Goal: Task Accomplishment & Management: Manage account settings

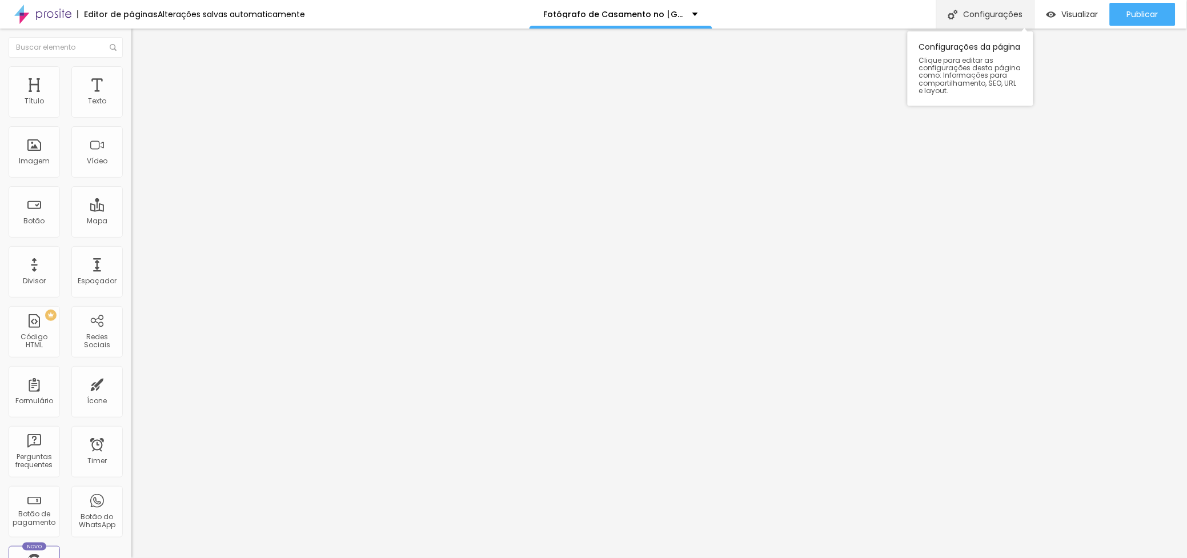
click at [983, 13] on div "Configurações" at bounding box center [985, 14] width 98 height 29
drag, startPoint x: 580, startPoint y: 368, endPoint x: 584, endPoint y: 378, distance: 10.5
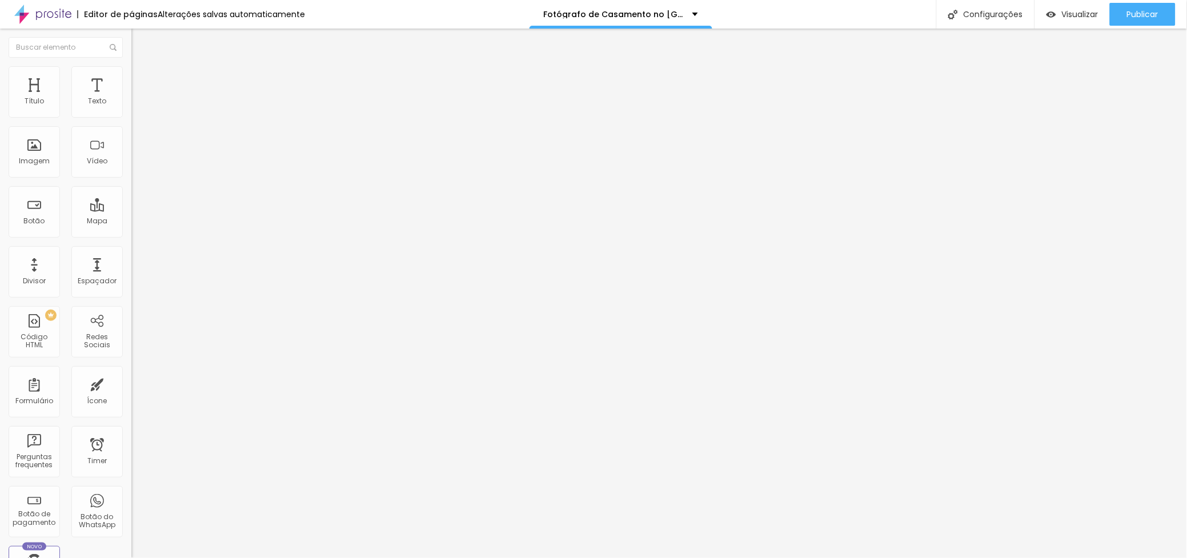
drag, startPoint x: 643, startPoint y: 360, endPoint x: 425, endPoint y: 331, distance: 219.5
paste textarea "Fotógrafo de casamento no [GEOGRAPHIC_DATA] com 15 anos de experiência em fotog…"
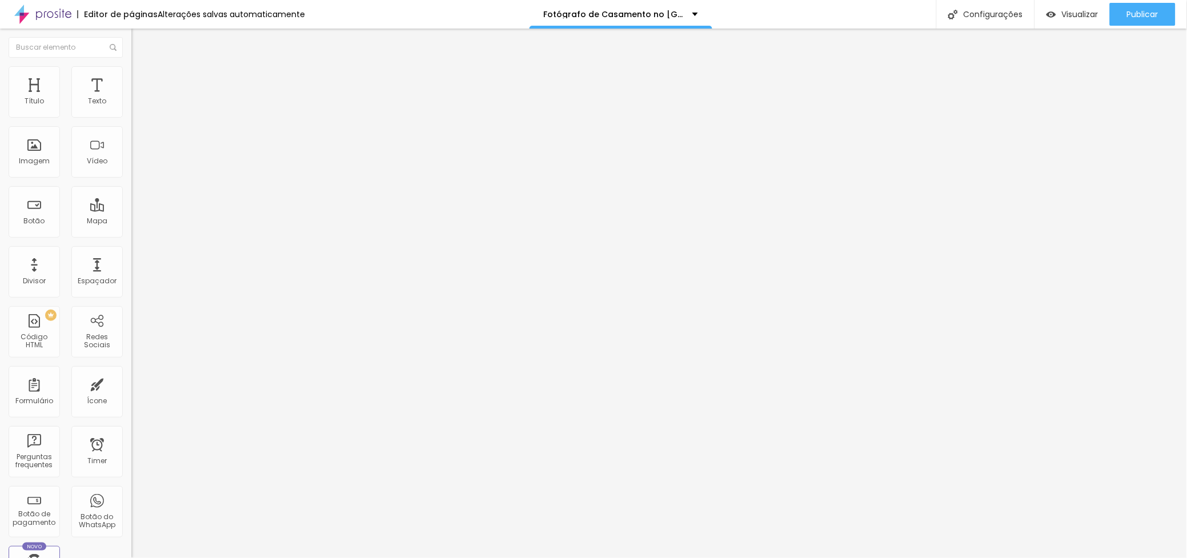
type textarea "Fotógrafo de casamento no [GEOGRAPHIC_DATA] com 15 anos de experiência em fotog…"
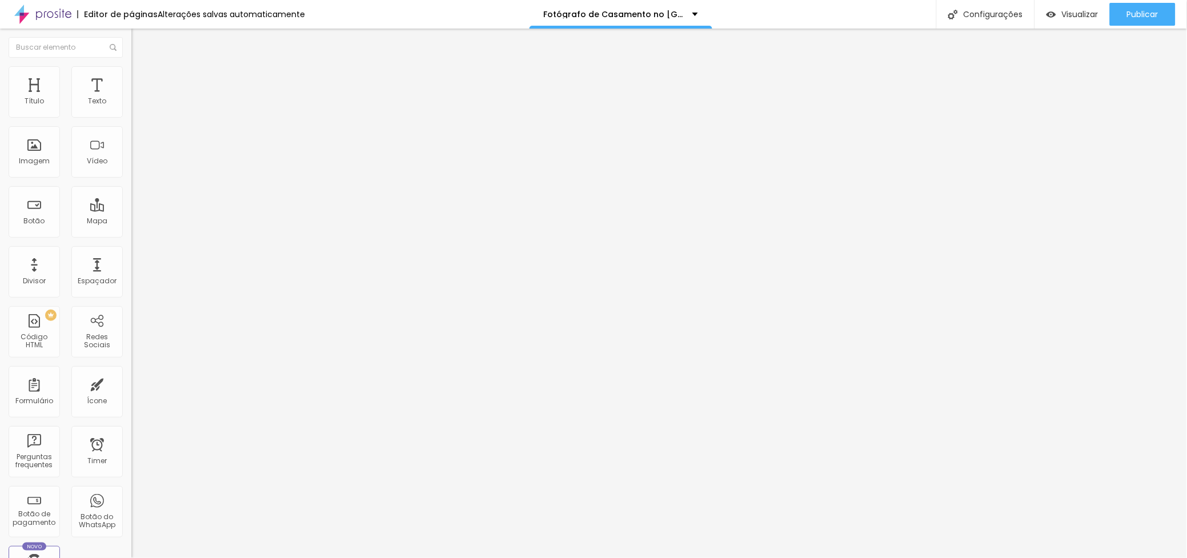
drag, startPoint x: 629, startPoint y: 431, endPoint x: 448, endPoint y: 391, distance: 186.1
drag, startPoint x: 512, startPoint y: 406, endPoint x: 454, endPoint y: 370, distance: 68.2
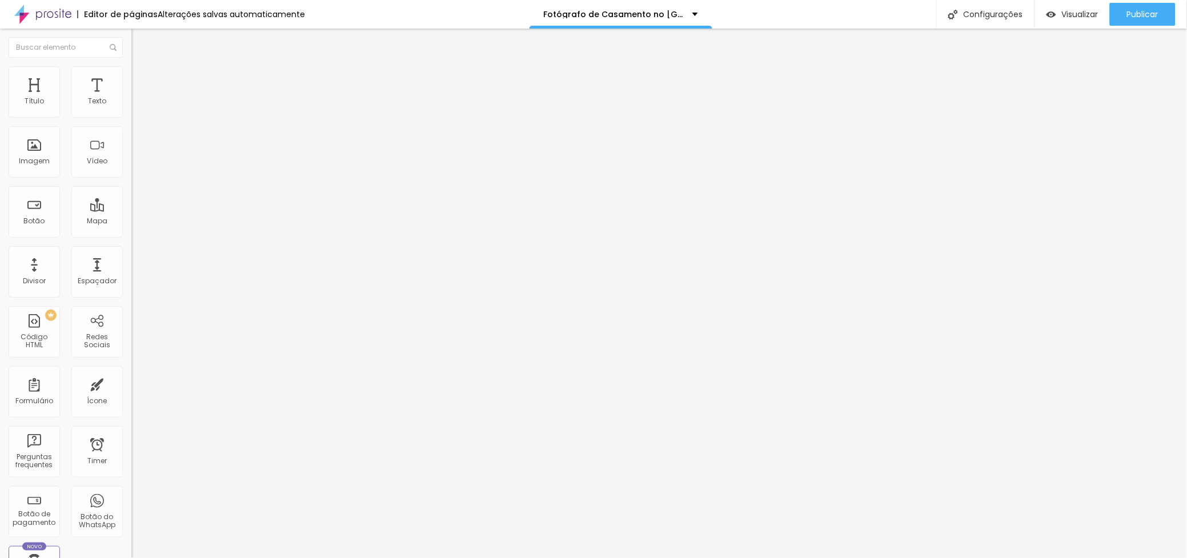
paste textarea "Fotógrafo de casamento no [GEOGRAPHIC_DATA] com 15 anos de experiência em fotog…"
type textarea "Fotógrafo de casamento no [GEOGRAPHIC_DATA] com 15 anos de experiência em fotog…"
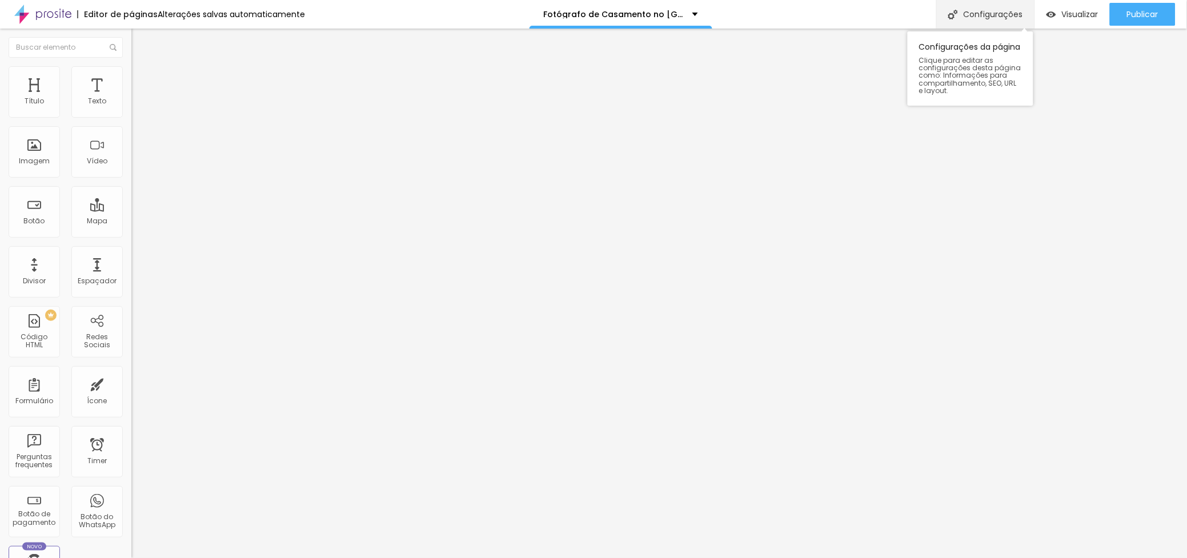
click at [990, 13] on div "Configurações" at bounding box center [985, 14] width 98 height 29
drag, startPoint x: 448, startPoint y: 267, endPoint x: 338, endPoint y: 264, distance: 109.7
paste input "Especialista em Fotografia Documental"
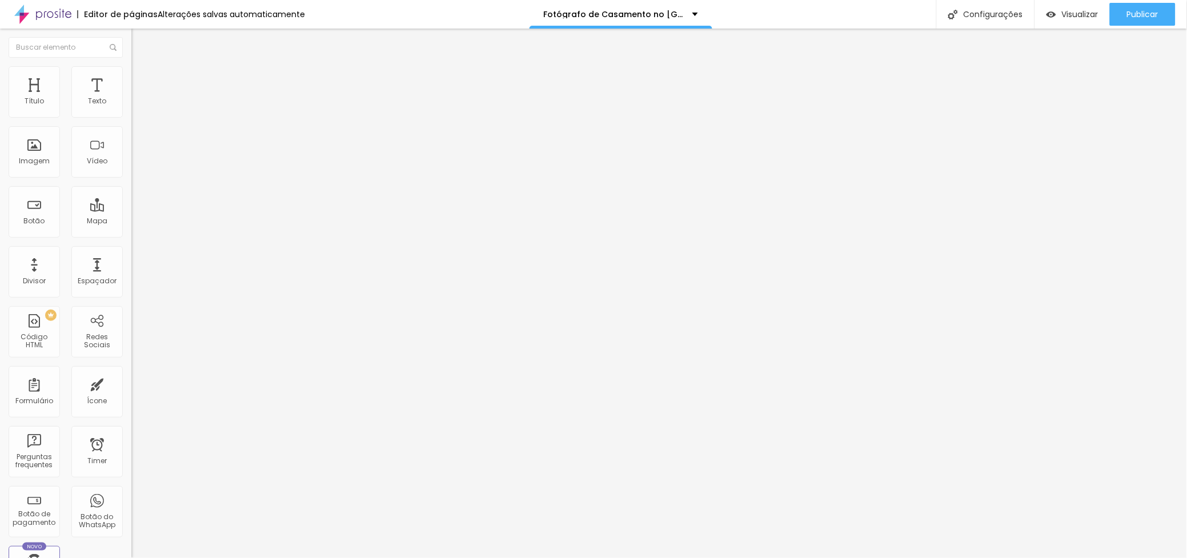
paste input "Fotógrafo de Casamento no [GEOGRAPHIC_DATA] | Especialista em Fotografia Docume…"
type input "Fotógrafo de Casamento no [GEOGRAPHIC_DATA] | Especialista em Fotografia Docume…"
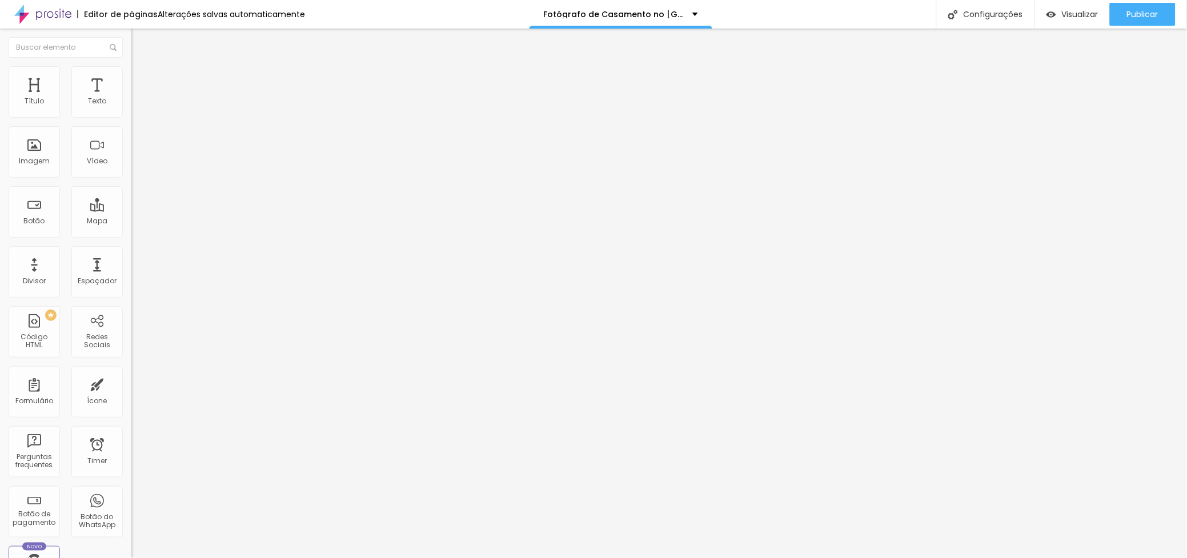
drag, startPoint x: 610, startPoint y: 332, endPoint x: 396, endPoint y: 307, distance: 215.6
paste input "Especialista em Fotografia Documental"
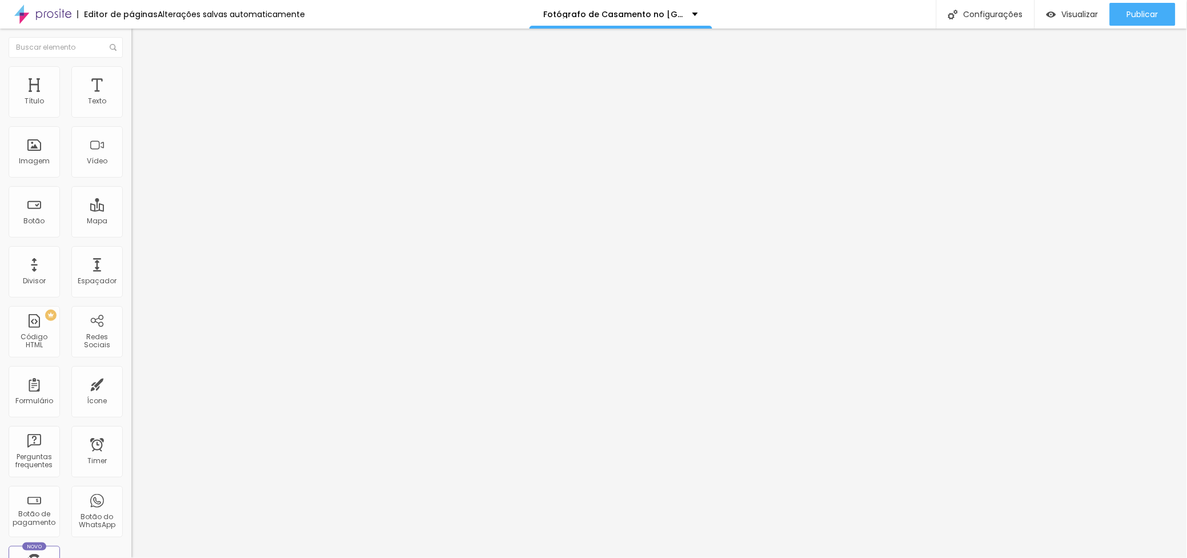
scroll to position [0, 2]
type input "Fotógrafo de Casamento no [GEOGRAPHIC_DATA] | Especialista em Fotografia Docume…"
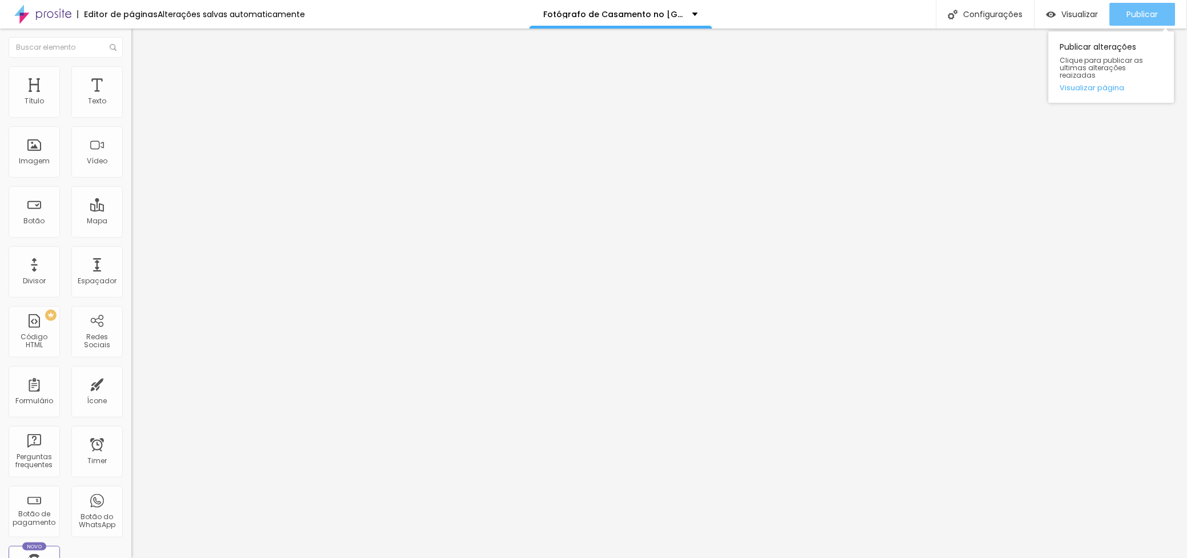
click at [1151, 7] on div "Publicar" at bounding box center [1142, 14] width 31 height 23
click at [1152, 10] on span "Publicar" at bounding box center [1142, 14] width 31 height 9
click at [1131, 10] on span "Publicar" at bounding box center [1142, 14] width 31 height 9
click at [1135, 10] on span "Publicar" at bounding box center [1142, 14] width 31 height 9
click at [140, 39] on img "button" at bounding box center [144, 41] width 9 height 9
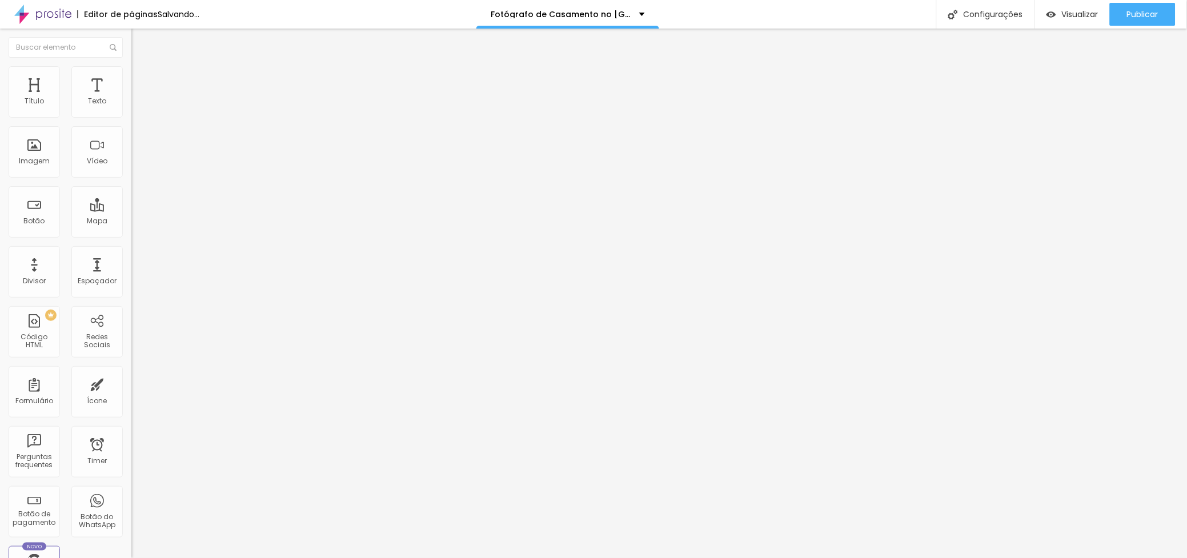
click at [131, 107] on span "Titulo 2" at bounding box center [149, 102] width 37 height 10
click at [137, 166] on icon "button" at bounding box center [139, 163] width 5 height 5
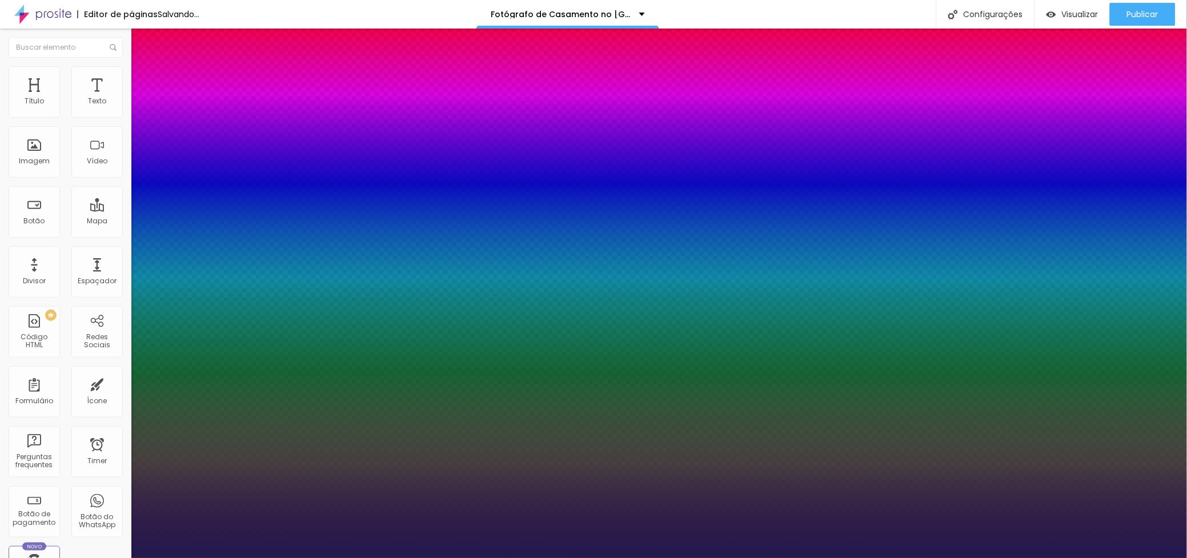
type input "1"
click at [627, 557] on div at bounding box center [593, 567] width 1187 height 0
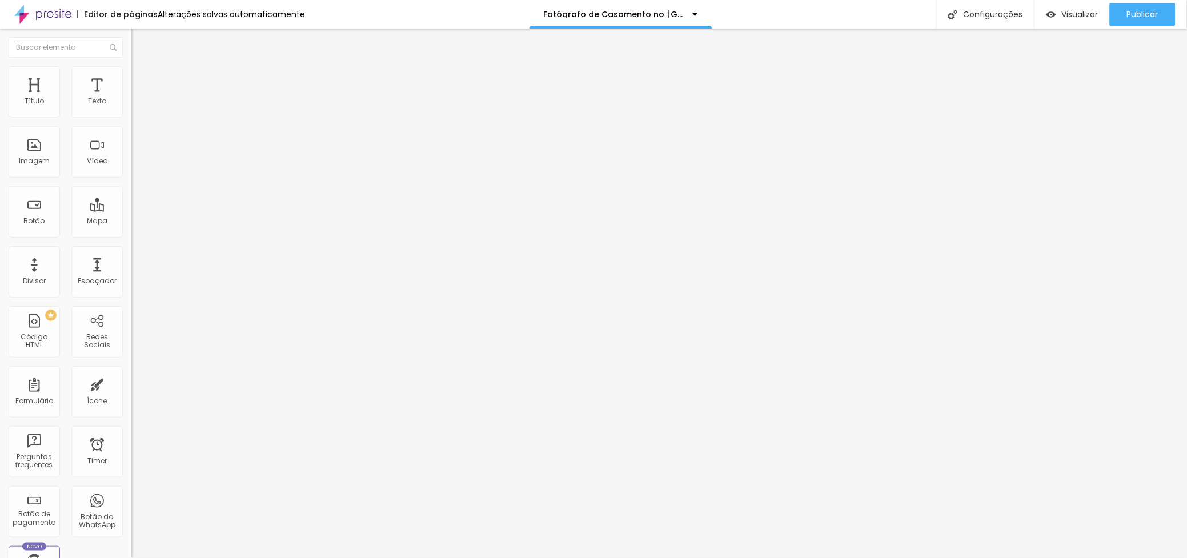
click at [131, 110] on button "button" at bounding box center [139, 104] width 16 height 12
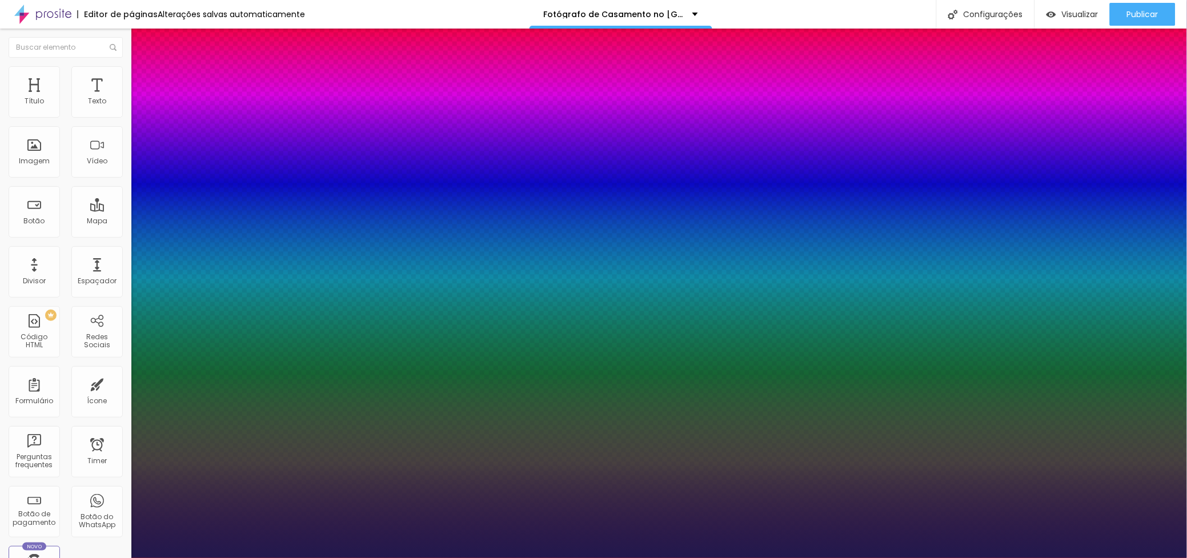
type input "1"
click at [499, 557] on div at bounding box center [593, 567] width 1187 height 0
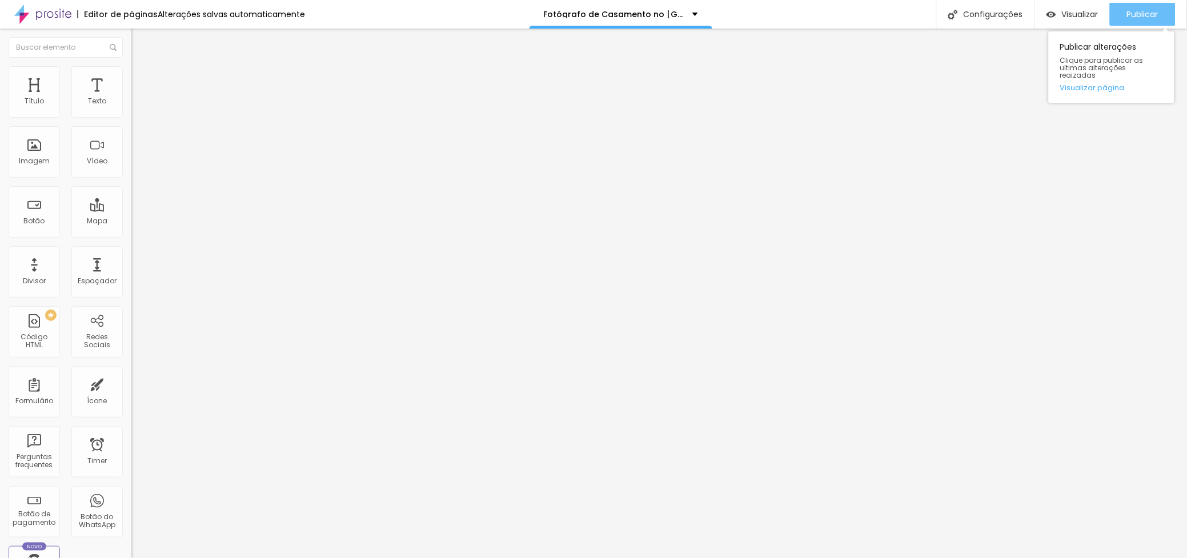
click at [1122, 5] on button "Publicar" at bounding box center [1143, 14] width 66 height 23
click at [1149, 8] on div "Publicar" at bounding box center [1142, 14] width 31 height 23
click at [1127, 11] on span "Publicar" at bounding box center [1142, 14] width 31 height 9
click at [131, 108] on span "Titulo 2" at bounding box center [149, 101] width 37 height 14
click at [140, 42] on div "Editar Texto" at bounding box center [172, 41] width 65 height 9
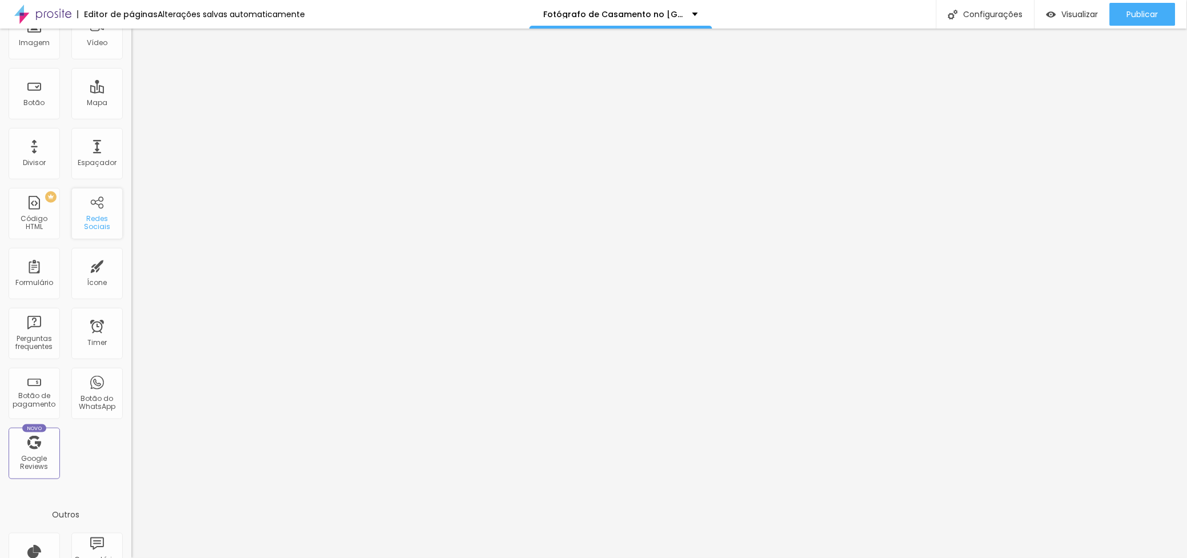
scroll to position [127, 0]
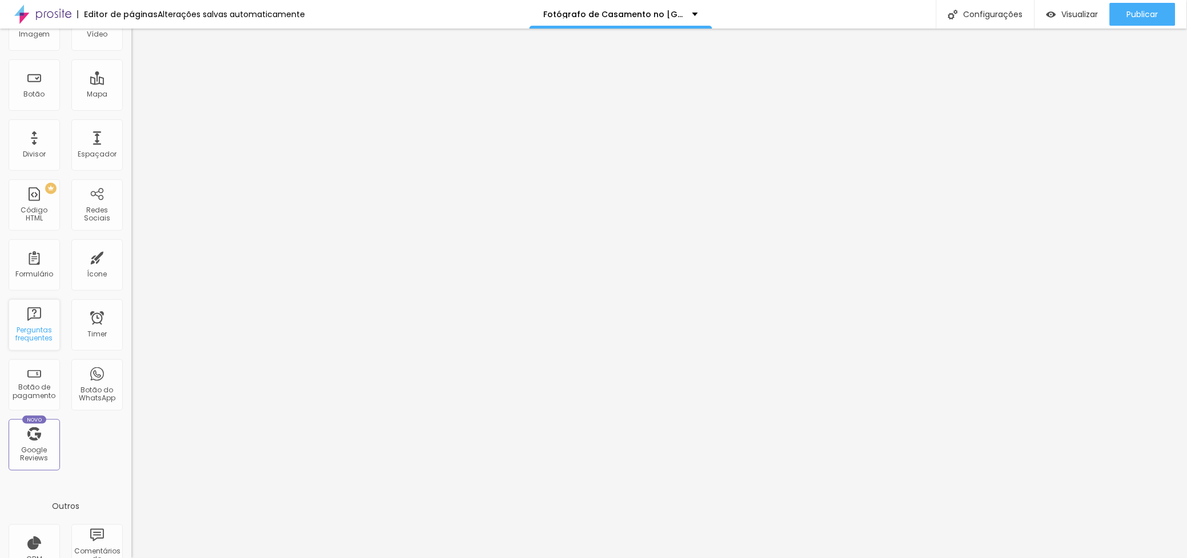
click at [33, 328] on div "Perguntas frequentes" at bounding box center [33, 334] width 45 height 17
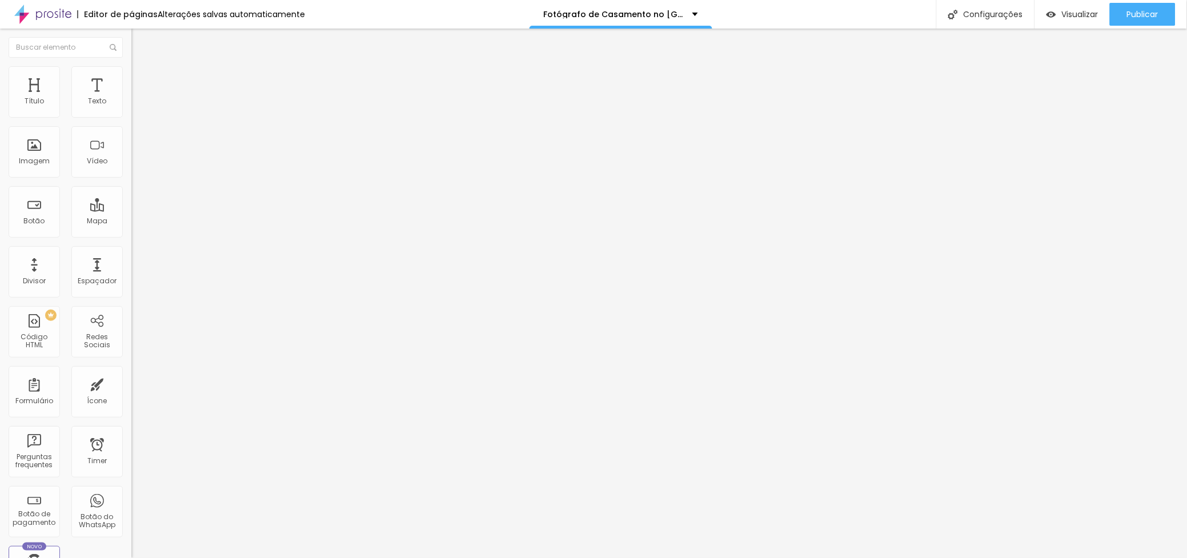
click at [131, 112] on div "Quantidade : 2" at bounding box center [196, 108] width 131 height 7
click at [131, 120] on div "Quantidade : 2 Editar perguntas" at bounding box center [196, 112] width 131 height 15
click at [131, 121] on span "Editar perguntas" at bounding box center [163, 116] width 65 height 10
drag, startPoint x: 523, startPoint y: 188, endPoint x: 373, endPoint y: 180, distance: 150.5
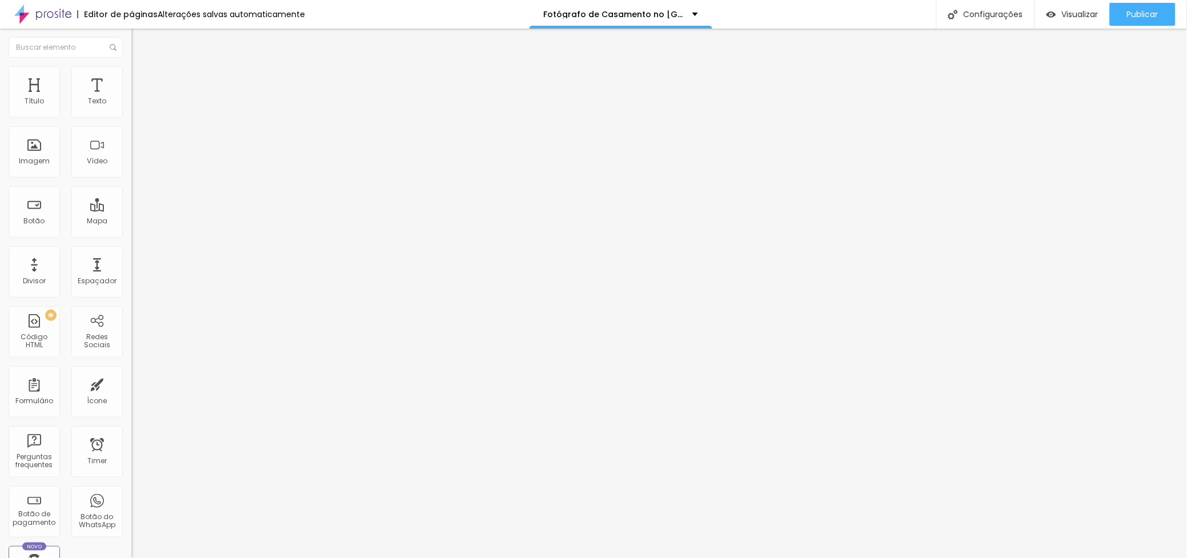
drag, startPoint x: 466, startPoint y: 296, endPoint x: 556, endPoint y: 347, distance: 103.4
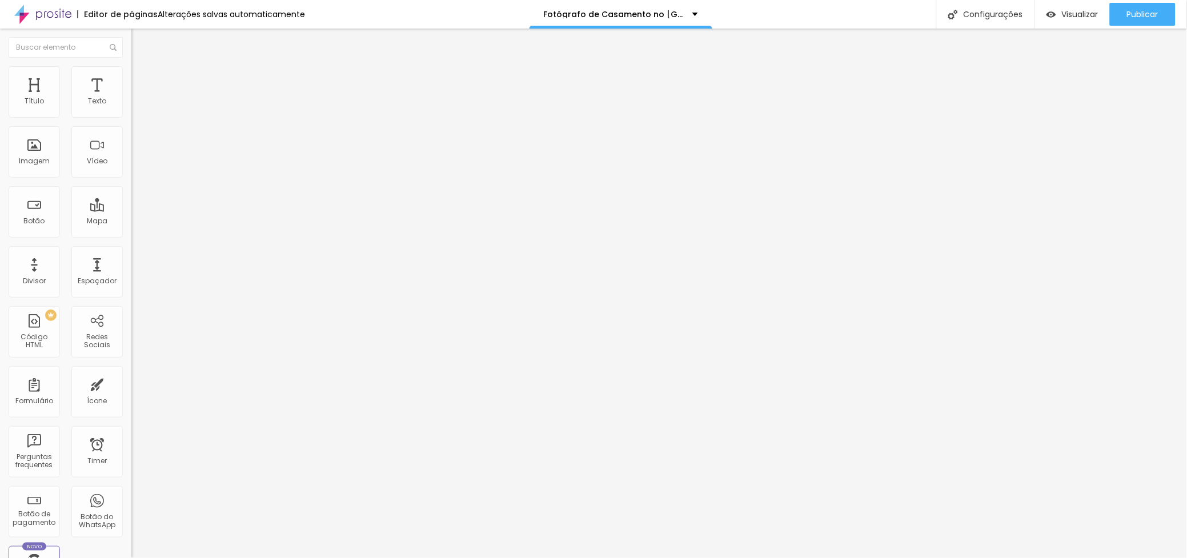
drag, startPoint x: 479, startPoint y: 188, endPoint x: 374, endPoint y: 173, distance: 106.2
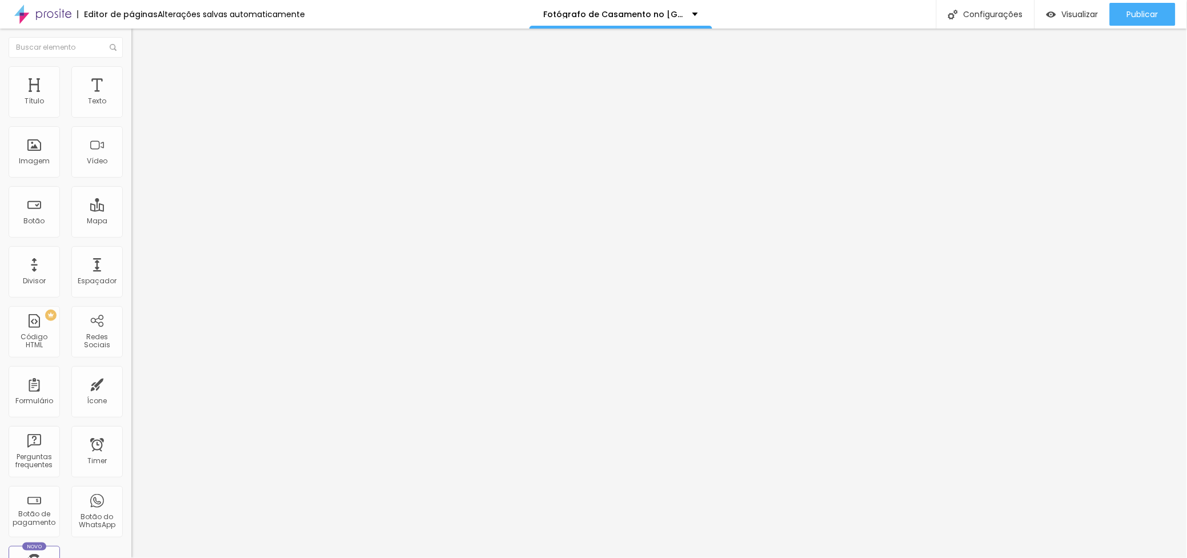
drag, startPoint x: 467, startPoint y: 318, endPoint x: 389, endPoint y: 288, distance: 83.0
drag, startPoint x: 441, startPoint y: 183, endPoint x: 414, endPoint y: 179, distance: 27.7
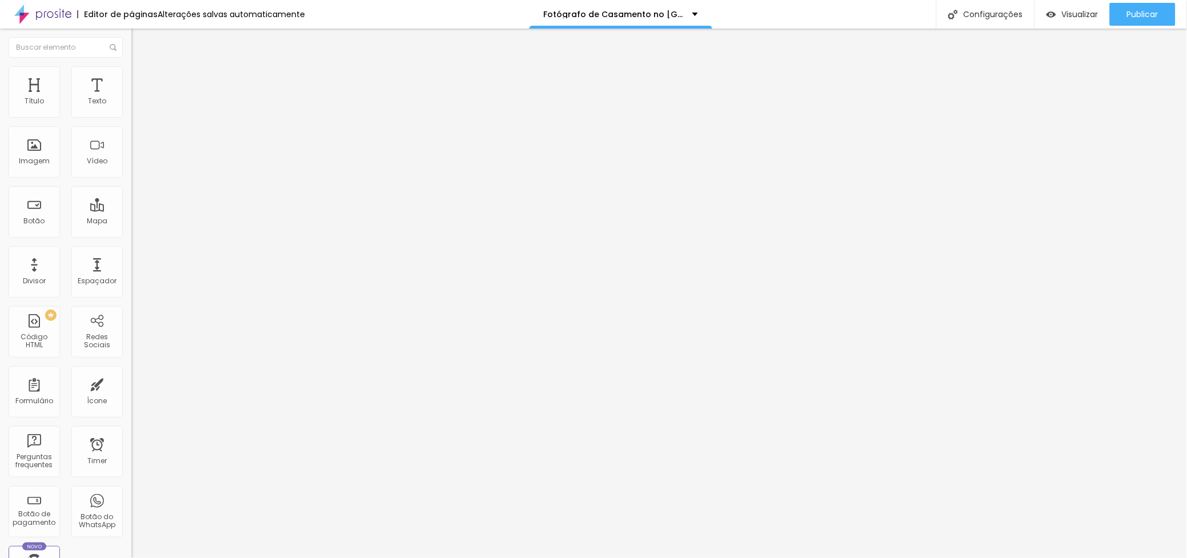
drag, startPoint x: 512, startPoint y: 323, endPoint x: 523, endPoint y: 318, distance: 12.5
drag, startPoint x: 567, startPoint y: 299, endPoint x: 384, endPoint y: 270, distance: 184.5
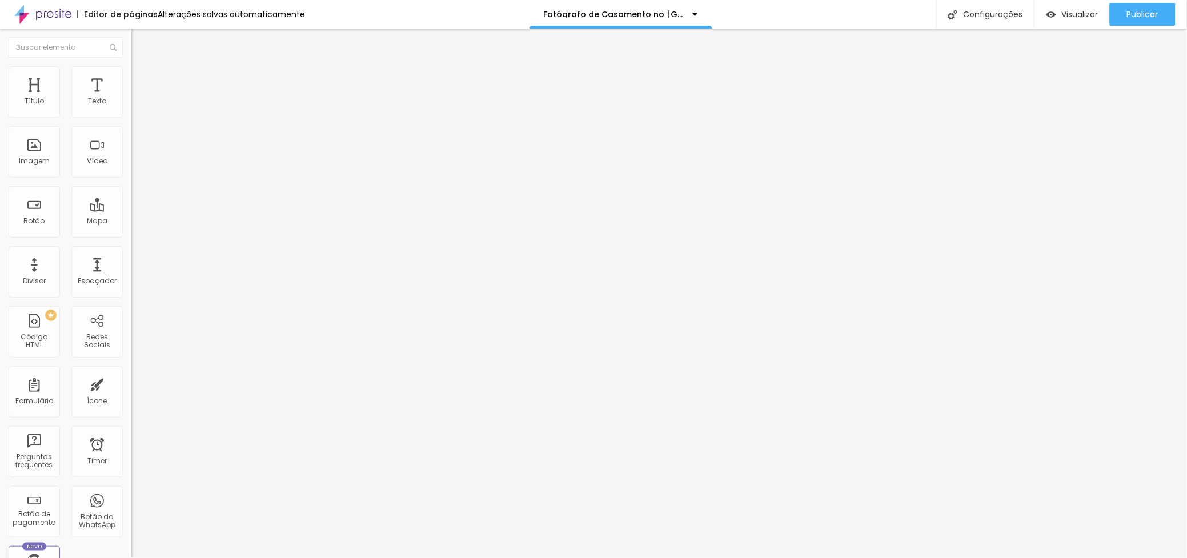
drag, startPoint x: 549, startPoint y: 196, endPoint x: 372, endPoint y: 181, distance: 177.1
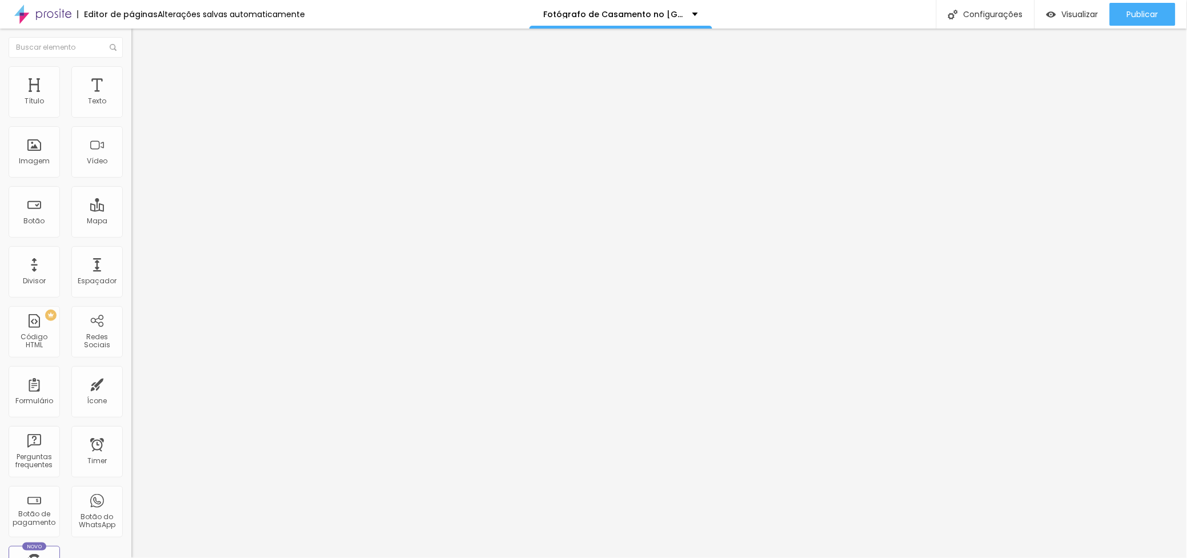
drag, startPoint x: 559, startPoint y: 306, endPoint x: 372, endPoint y: 264, distance: 191.4
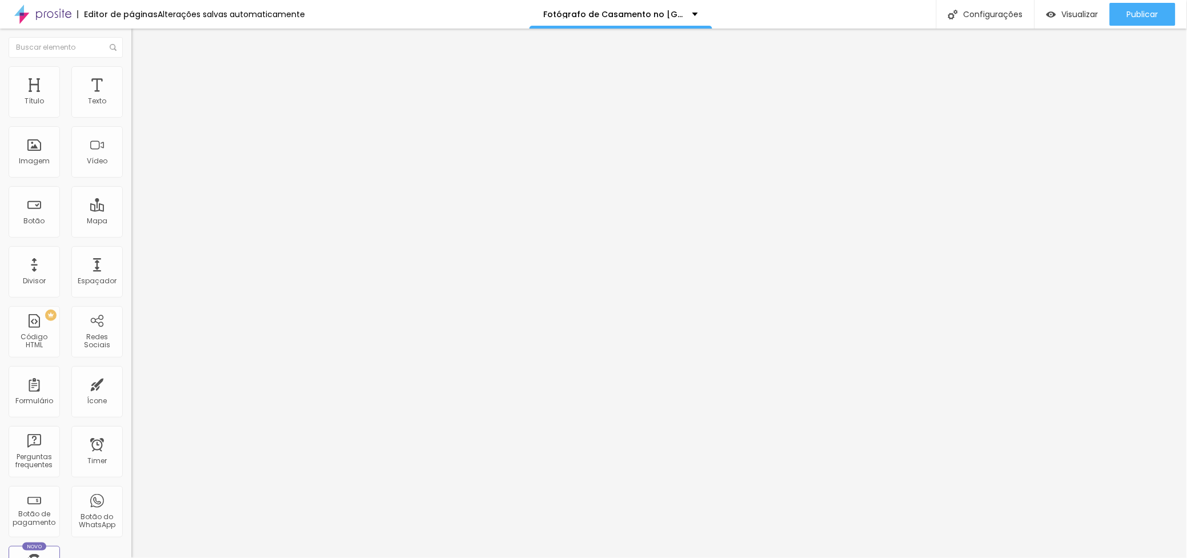
drag, startPoint x: 549, startPoint y: 200, endPoint x: 366, endPoint y: 180, distance: 184.5
drag, startPoint x: 507, startPoint y: 327, endPoint x: 524, endPoint y: 316, distance: 20.0
drag, startPoint x: 575, startPoint y: 300, endPoint x: 364, endPoint y: 283, distance: 210.9
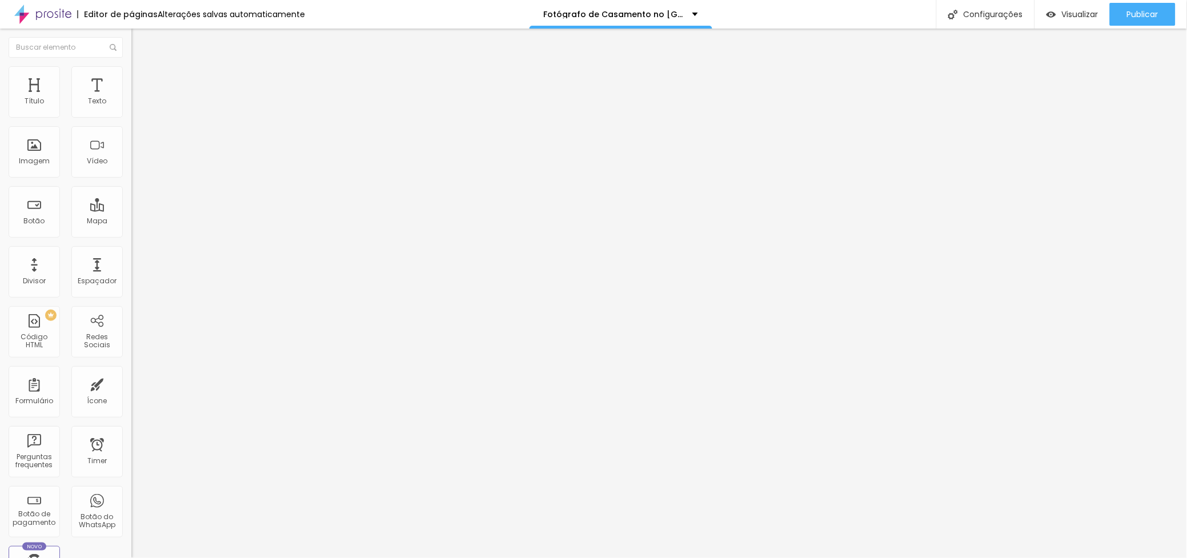
click at [131, 120] on div at bounding box center [196, 120] width 131 height 0
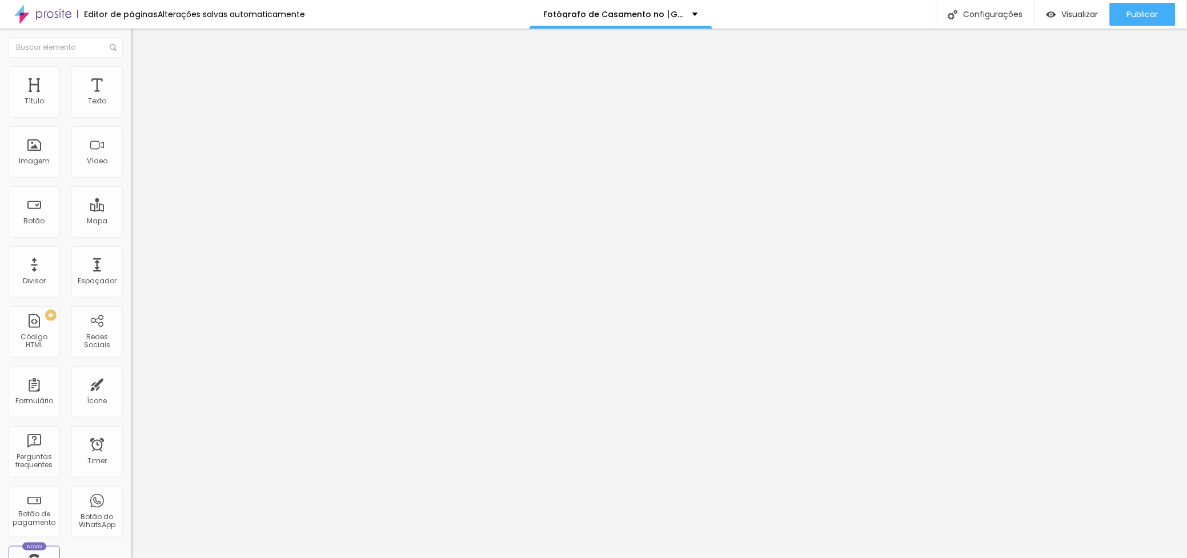
click at [131, 120] on div at bounding box center [196, 120] width 131 height 0
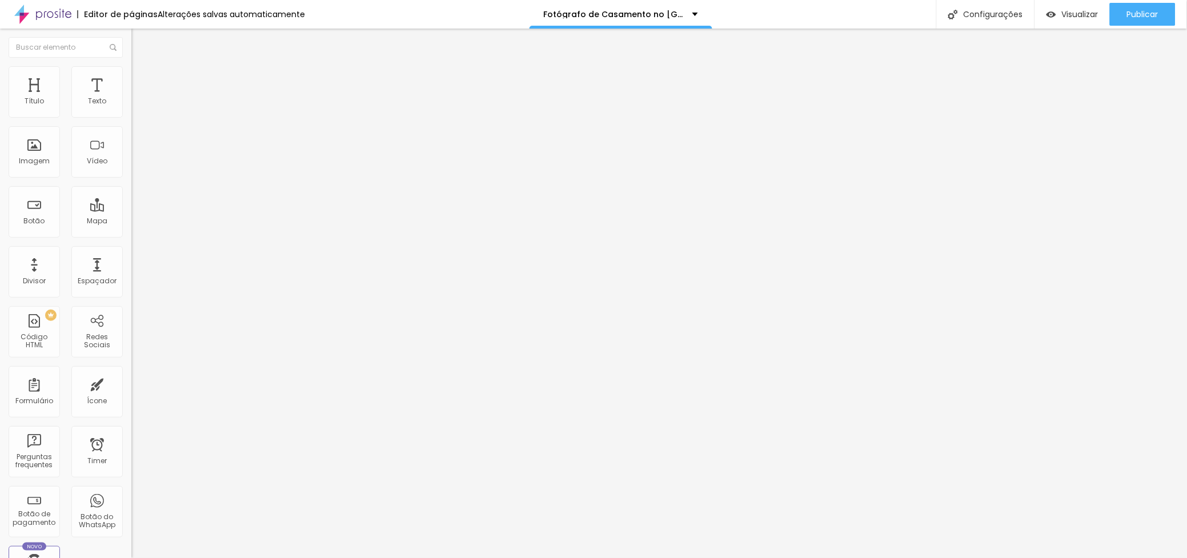
click at [131, 120] on div at bounding box center [196, 120] width 131 height 0
click at [131, 75] on li "Estilo" at bounding box center [196, 80] width 131 height 11
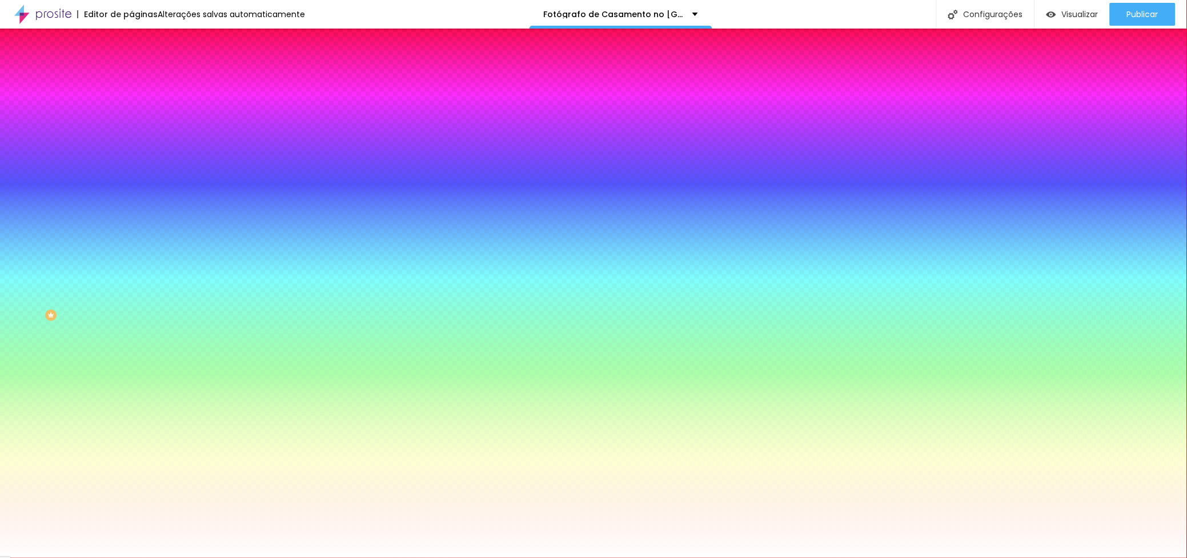
type input "55"
click at [131, 189] on input "range" at bounding box center [168, 189] width 74 height 9
type input "60"
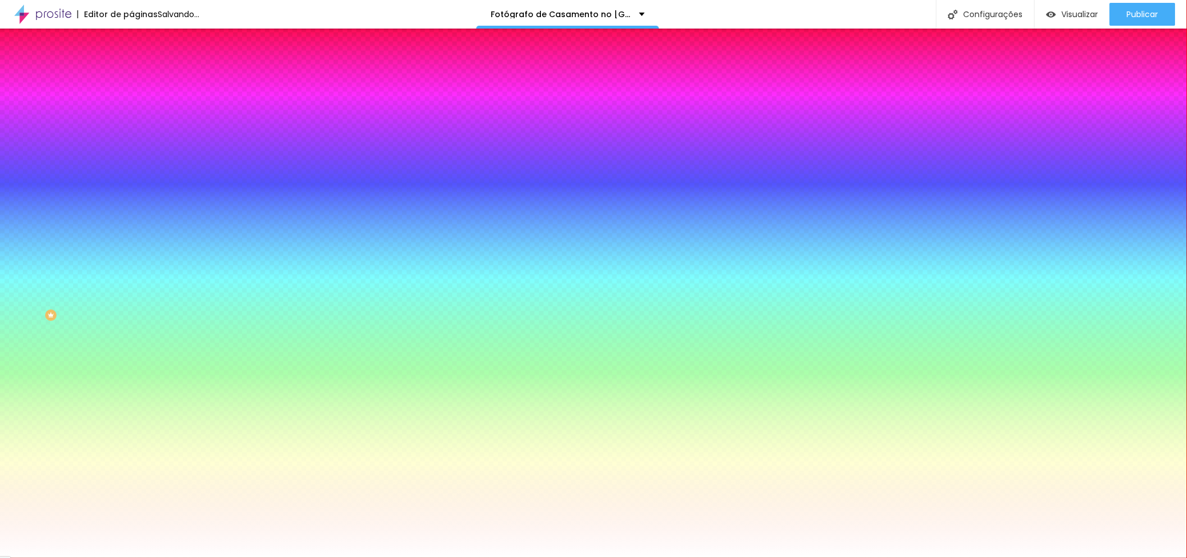
type input "65"
type input "70"
type input "75"
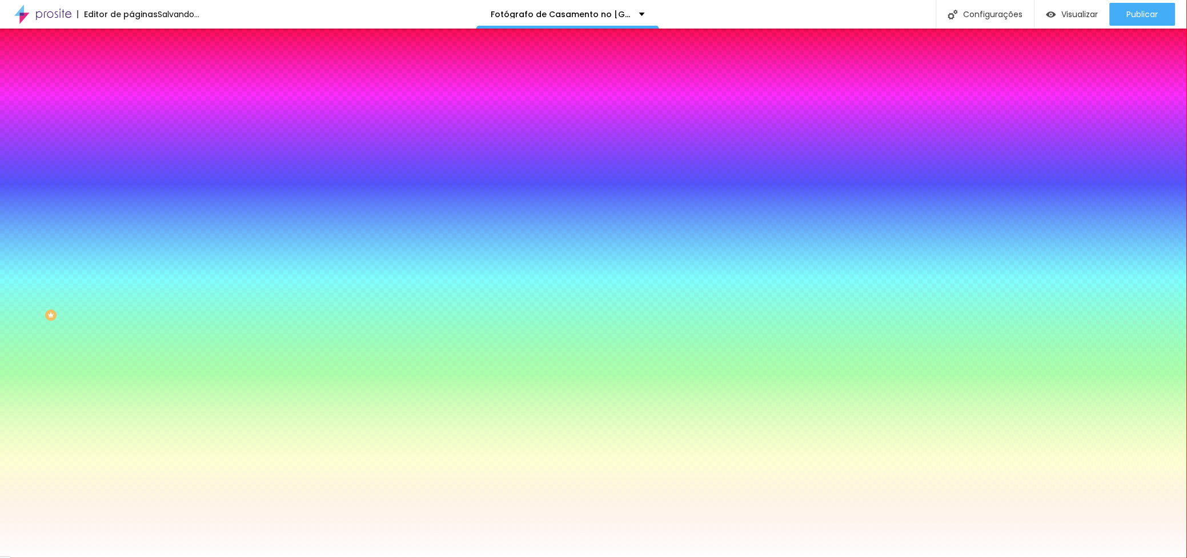
type input "75"
type input "80"
type input "85"
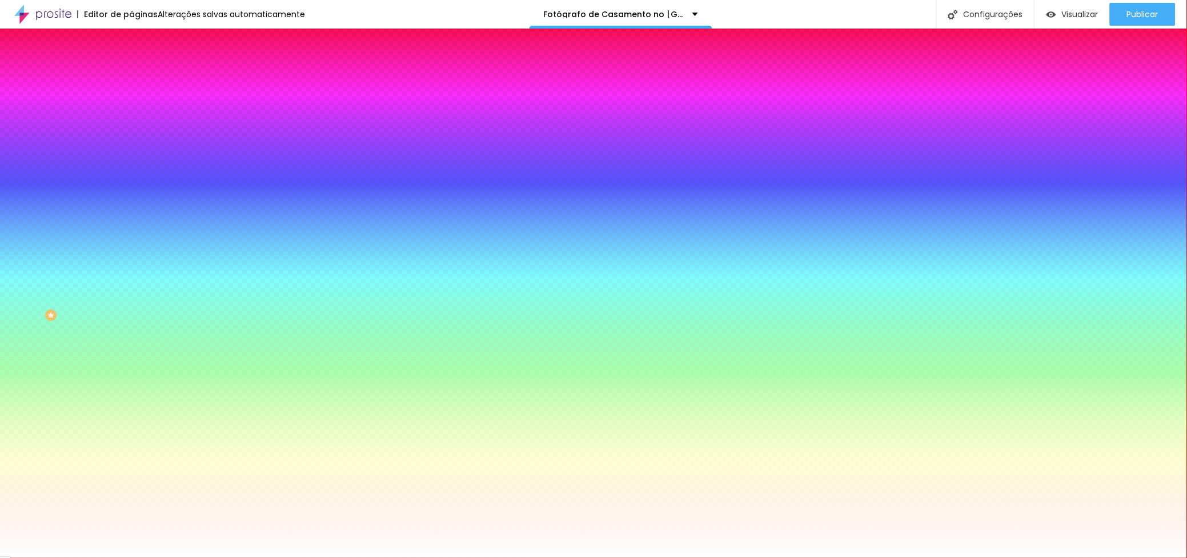
type input "90"
type input "95"
type input "90"
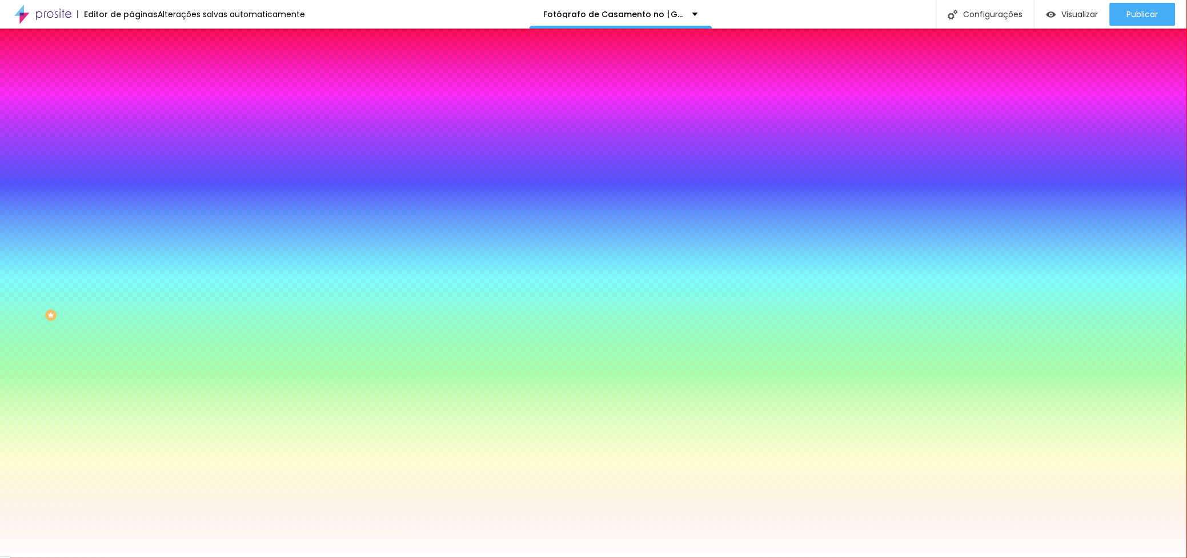
drag, startPoint x: 63, startPoint y: 188, endPoint x: 107, endPoint y: 189, distance: 44.0
type input "90"
click at [131, 189] on input "range" at bounding box center [168, 189] width 74 height 9
click at [131, 324] on div at bounding box center [196, 324] width 131 height 0
type input "#000000"
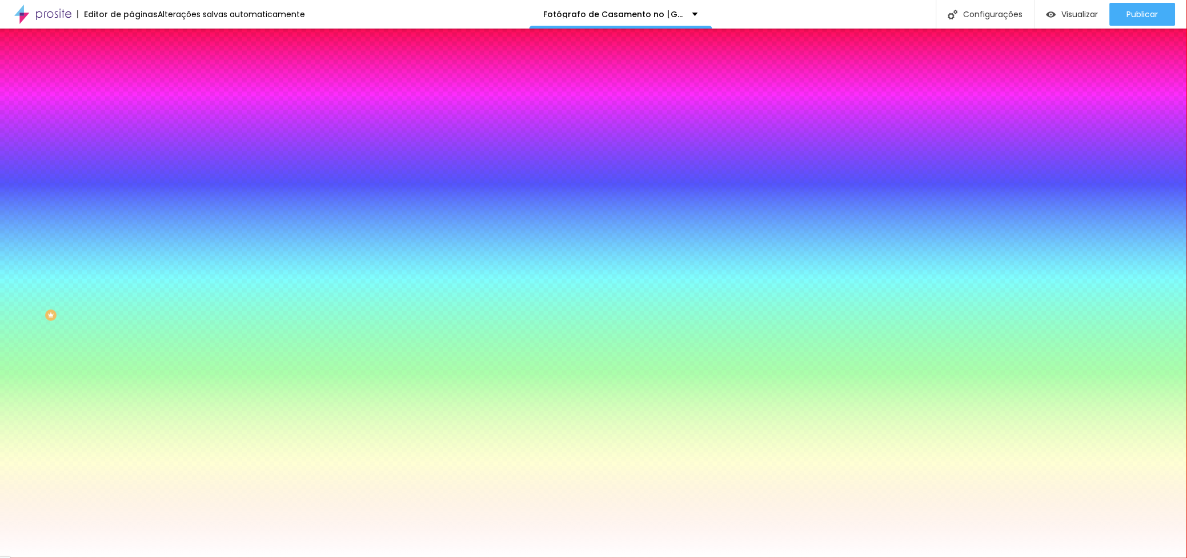
drag, startPoint x: 61, startPoint y: 346, endPoint x: 94, endPoint y: 487, distance: 144.4
click at [131, 468] on div "Visual Largura 90 % px Borda Voltar ao padrão Sombra DESATIVADO Voltar ao padrã…" at bounding box center [196, 283] width 131 height 370
click at [136, 371] on icon "button" at bounding box center [139, 367] width 7 height 7
type input "#FFFFFF"
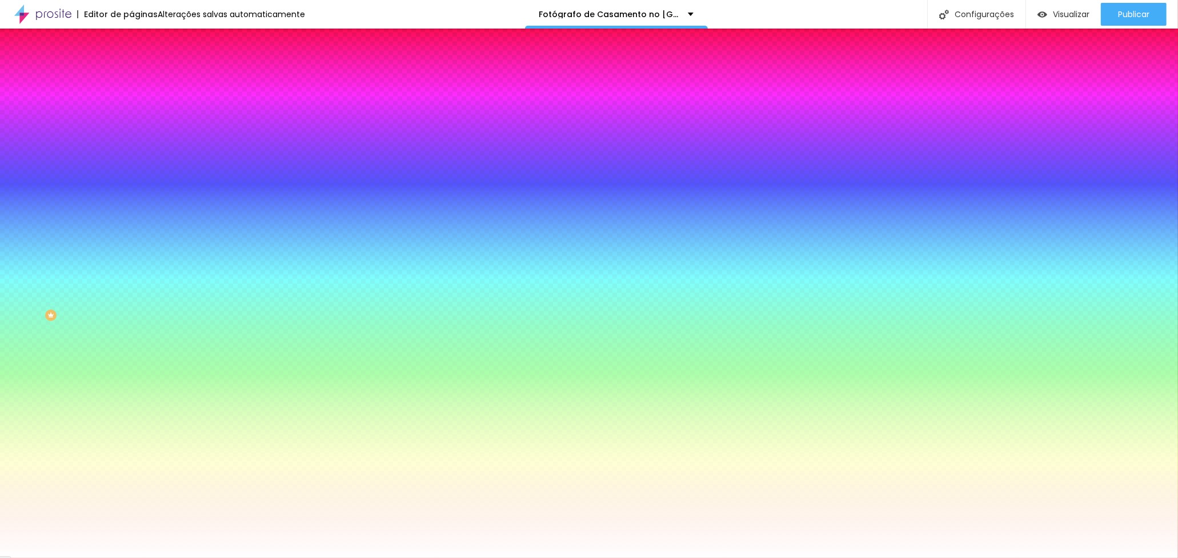
click at [79, 557] on div at bounding box center [589, 567] width 1178 height 0
click at [131, 394] on div at bounding box center [196, 394] width 131 height 0
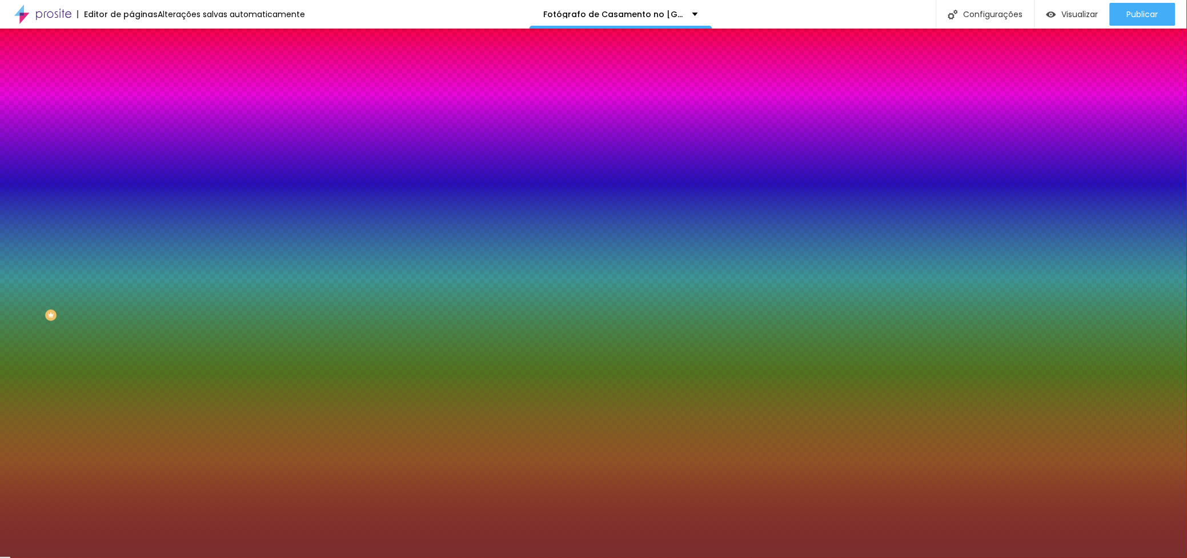
type input "#000000"
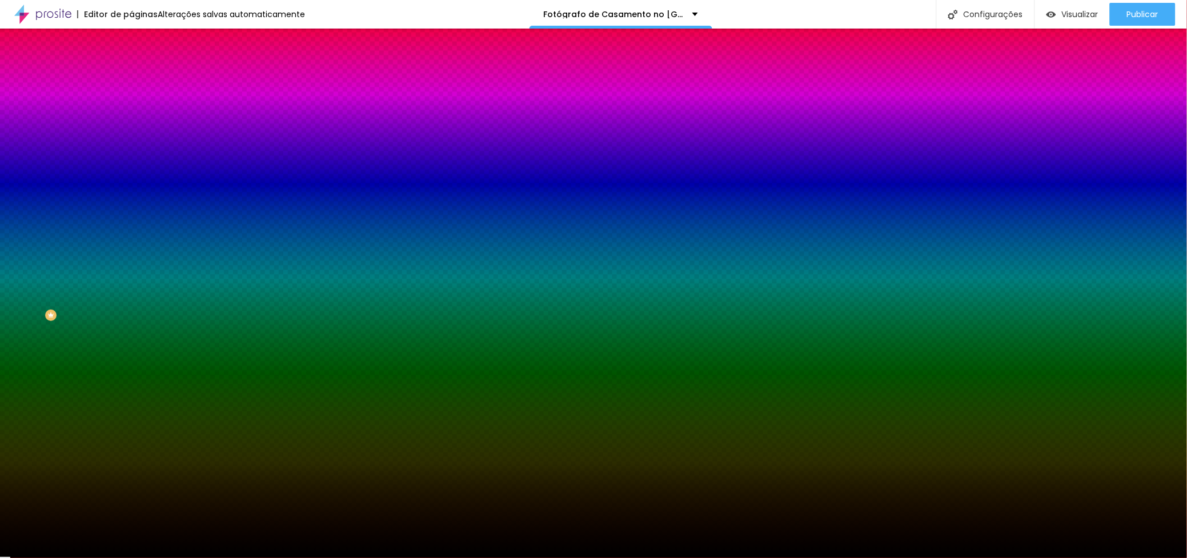
drag, startPoint x: 66, startPoint y: 441, endPoint x: 98, endPoint y: 509, distance: 75.1
click at [131, 509] on div "Editar Perguntas frequentes Conteúdo Estilo Avançado Visual Largura 90 % px Bor…" at bounding box center [196, 293] width 131 height 529
click at [131, 522] on div "Editar Perguntas frequentes Conteúdo Estilo Avançado Visual Largura 90 % px Bor…" at bounding box center [196, 293] width 131 height 529
click at [136, 294] on icon "button" at bounding box center [139, 297] width 7 height 7
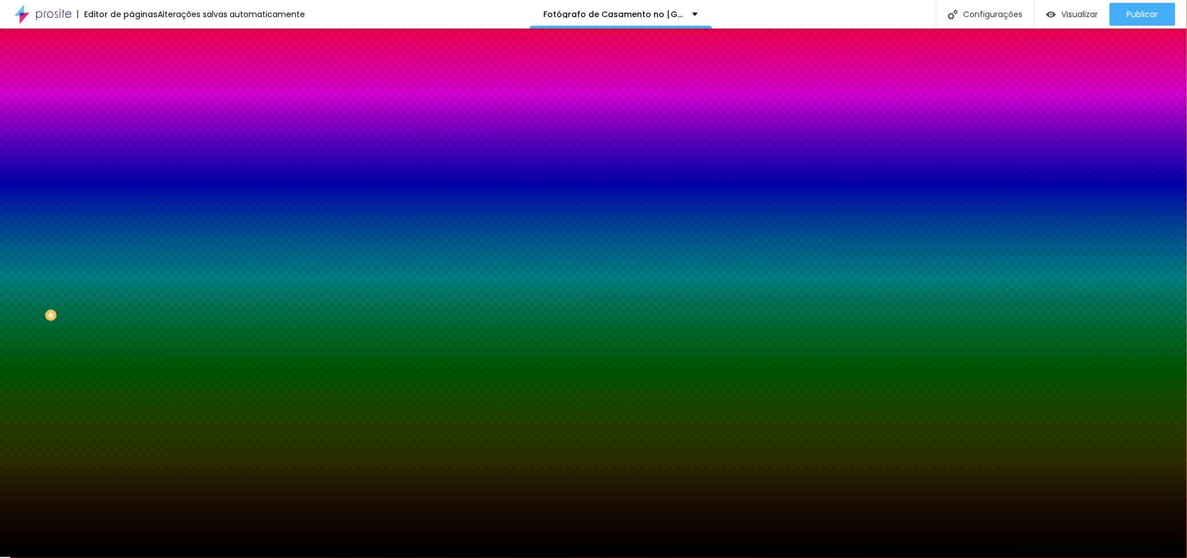
type input "#FFFFFF"
drag, startPoint x: 187, startPoint y: 468, endPoint x: 147, endPoint y: 422, distance: 61.9
click at [71, 557] on div at bounding box center [593, 567] width 1187 height 0
click at [136, 371] on icon "button" at bounding box center [139, 367] width 7 height 7
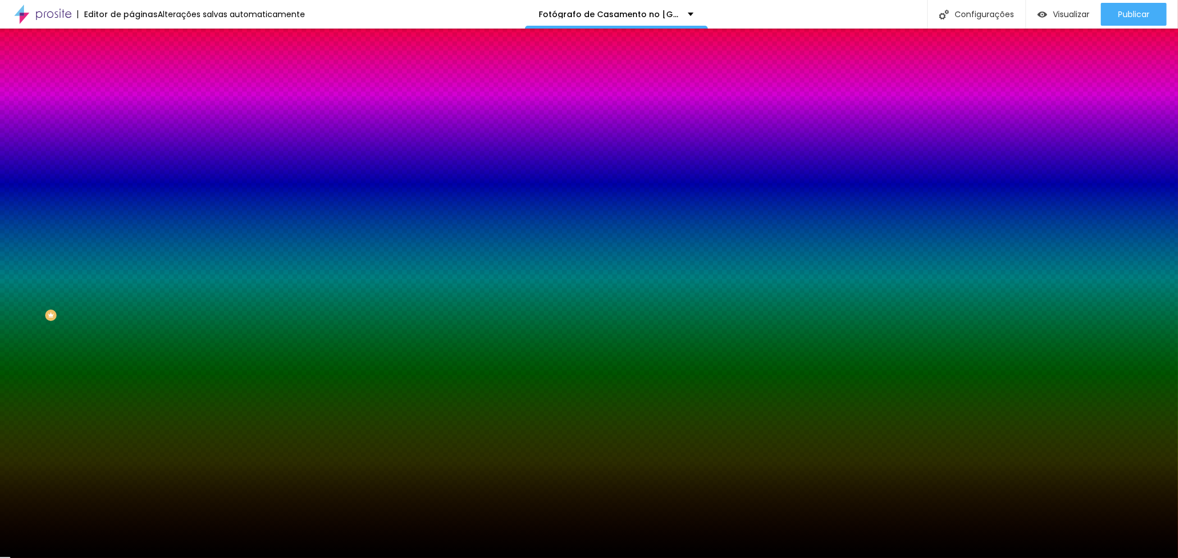
click at [113, 557] on div at bounding box center [589, 567] width 1178 height 0
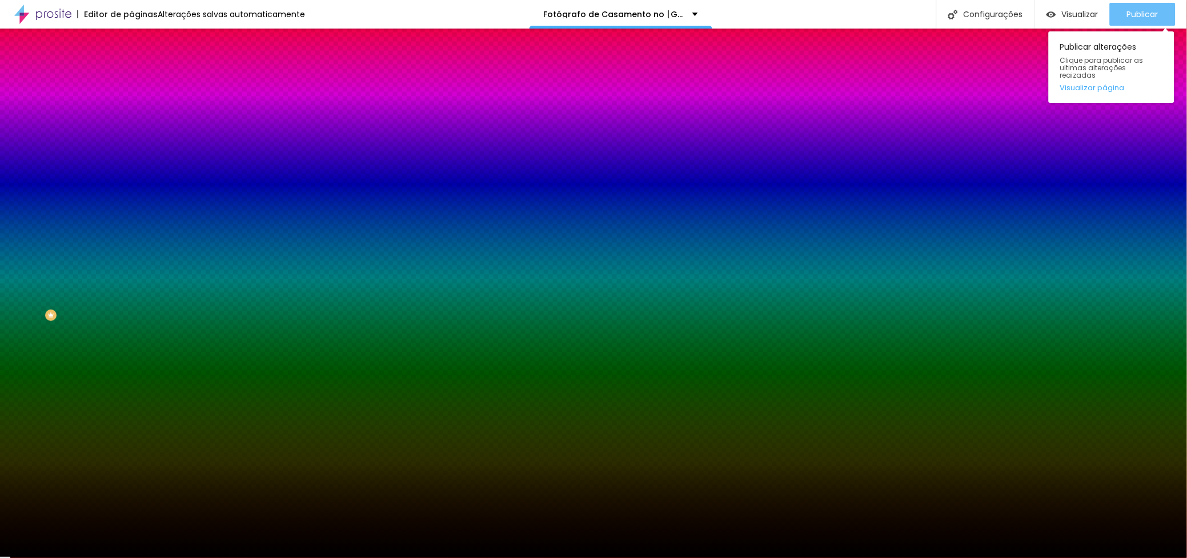
click at [1151, 19] on div "Publicar" at bounding box center [1142, 14] width 31 height 23
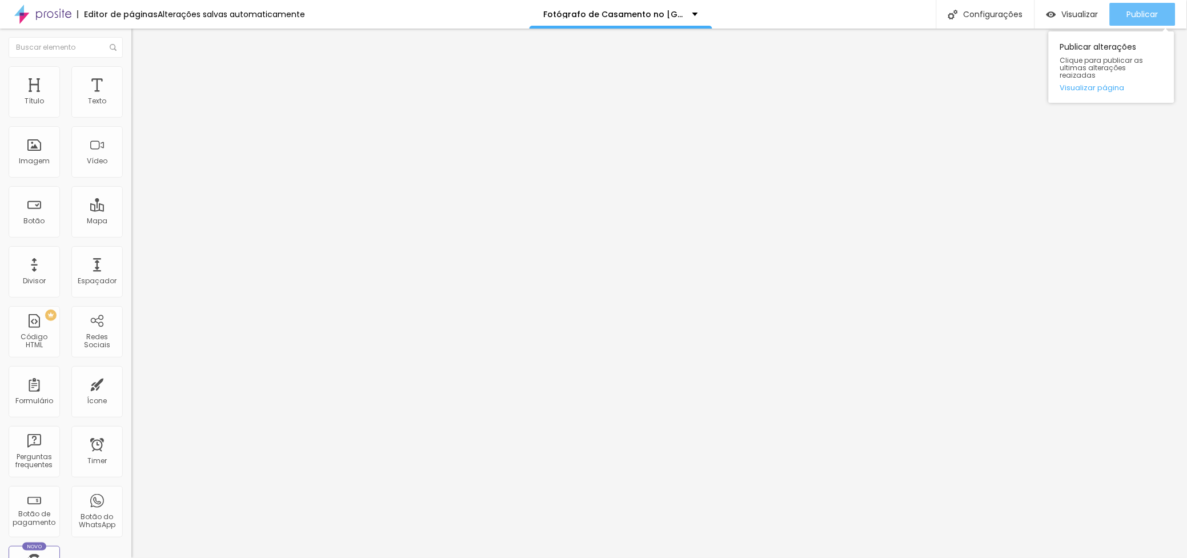
click at [1144, 10] on span "Publicar" at bounding box center [1142, 14] width 31 height 9
click at [131, 73] on img at bounding box center [136, 71] width 10 height 10
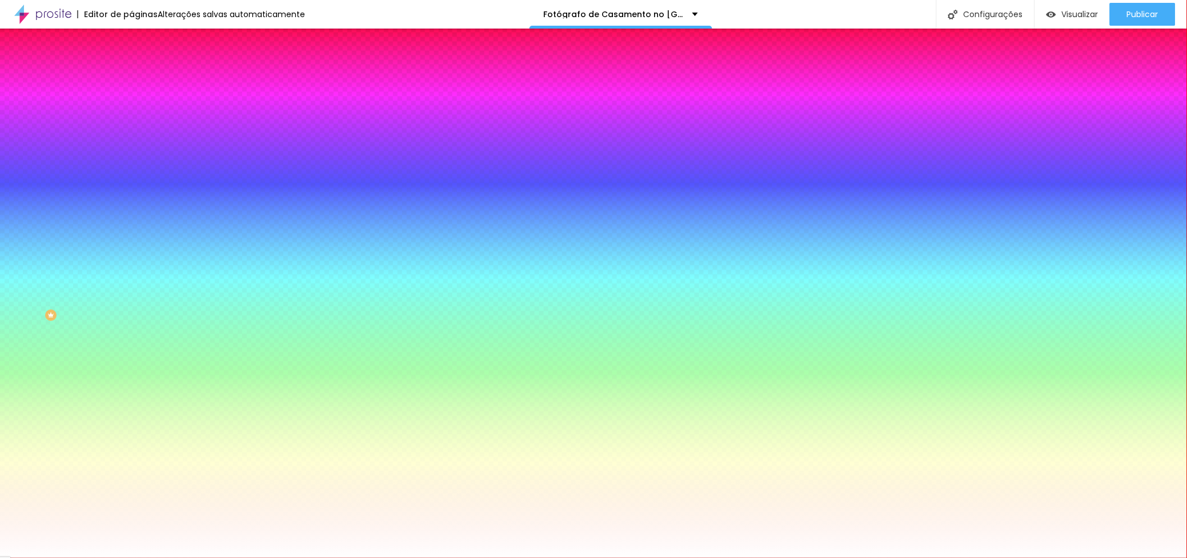
click at [131, 78] on img at bounding box center [136, 83] width 10 height 10
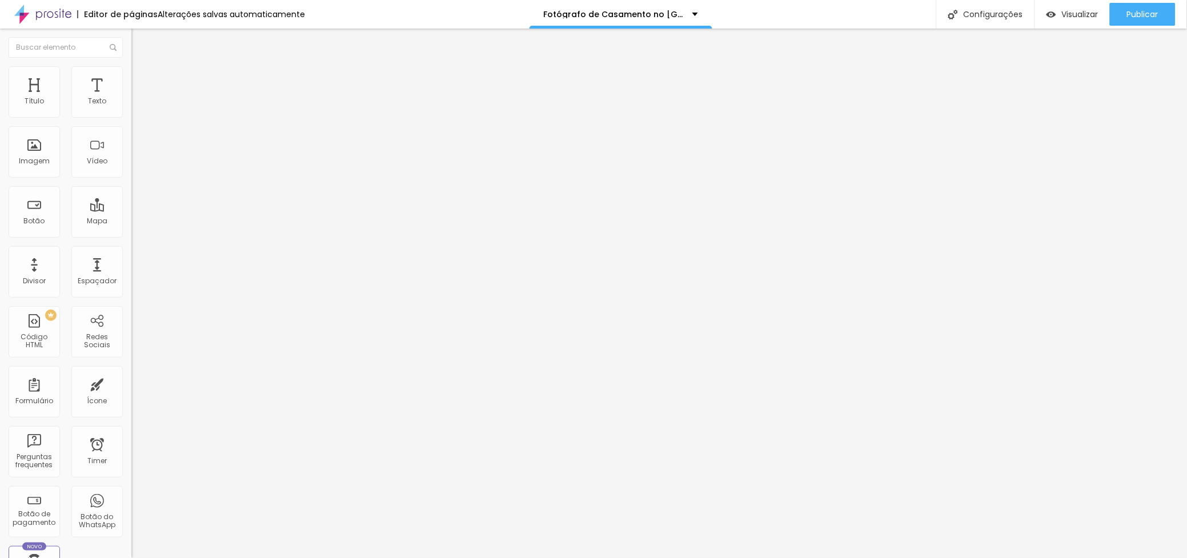
type input "45"
type input "50"
type input "35"
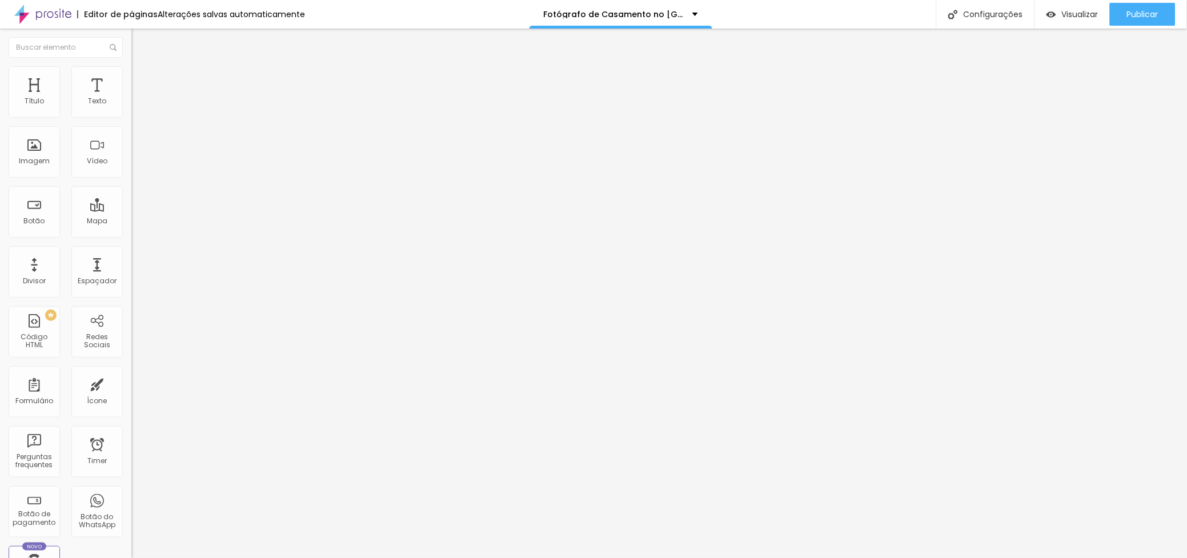
type input "35"
type input "0"
drag, startPoint x: 95, startPoint y: 109, endPoint x: -2, endPoint y: 88, distance: 99.8
type input "0"
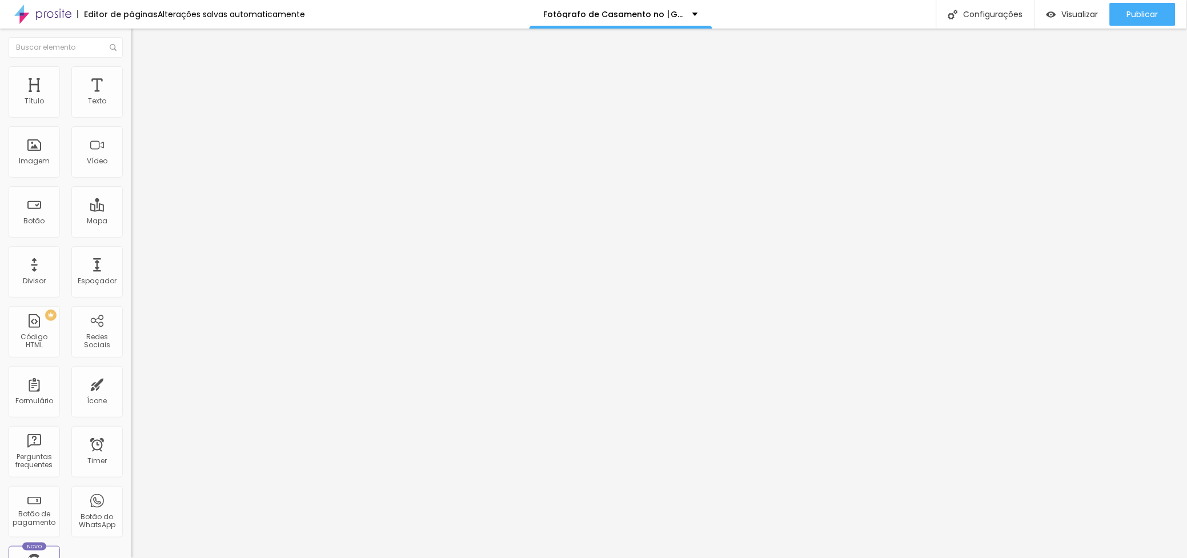
click at [131, 222] on input "range" at bounding box center [168, 226] width 74 height 9
click at [140, 42] on div "Editar Título" at bounding box center [172, 41] width 65 height 9
click at [46, 42] on input "text" at bounding box center [66, 47] width 114 height 21
click at [142, 88] on span "Estilo" at bounding box center [151, 83] width 18 height 10
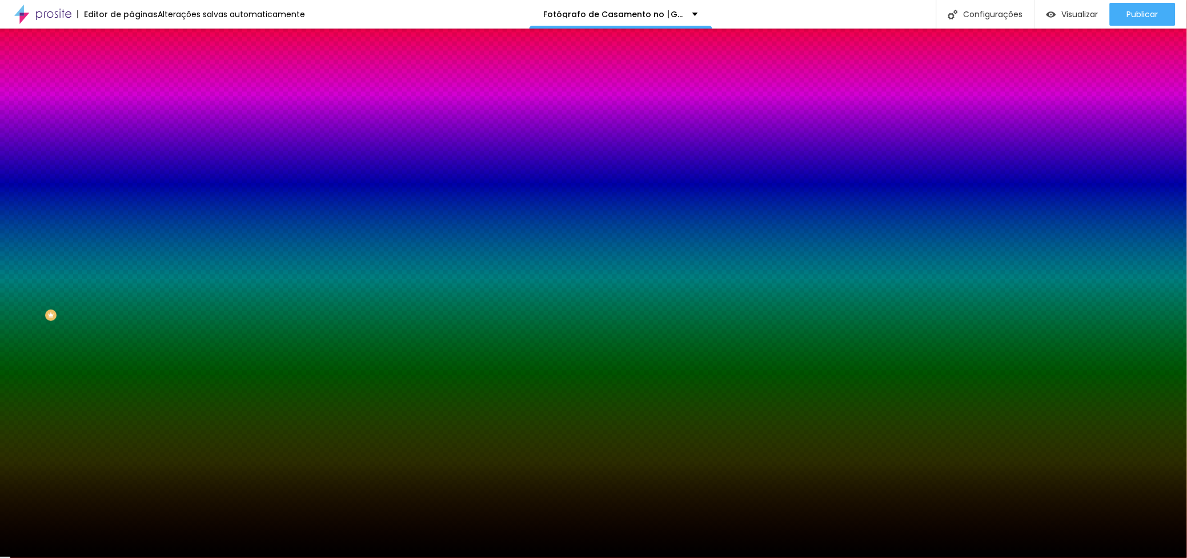
type input "100"
drag, startPoint x: 105, startPoint y: 190, endPoint x: 154, endPoint y: 190, distance: 49.1
type input "100"
click at [154, 190] on input "range" at bounding box center [168, 189] width 74 height 9
click at [136, 217] on icon "button" at bounding box center [139, 220] width 7 height 7
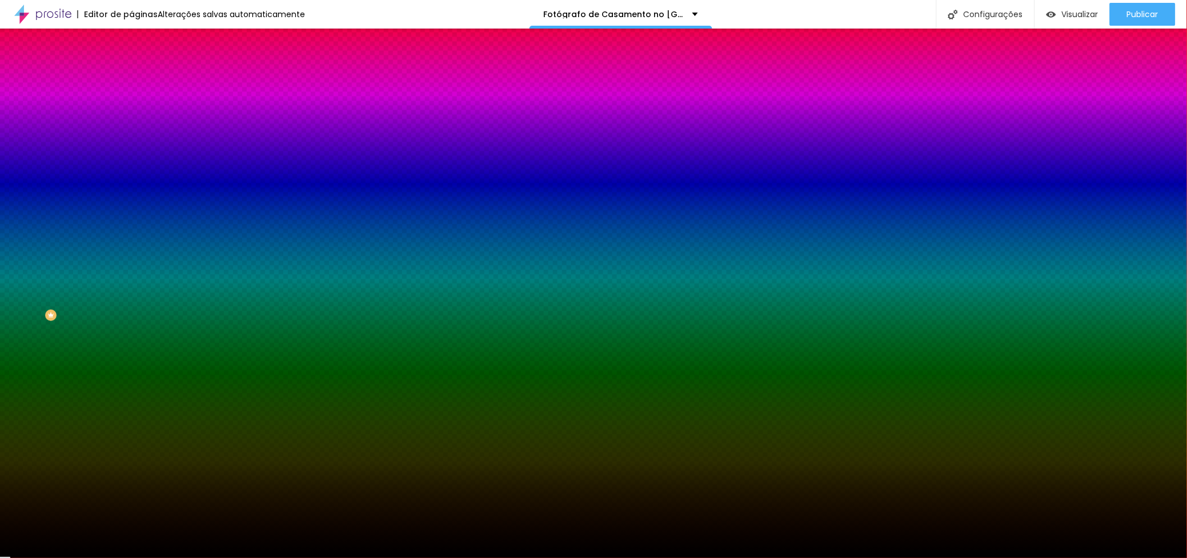
type input "0"
drag, startPoint x: 147, startPoint y: 287, endPoint x: 49, endPoint y: 287, distance: 97.7
type input "0"
click at [66, 557] on div at bounding box center [593, 567] width 1187 height 0
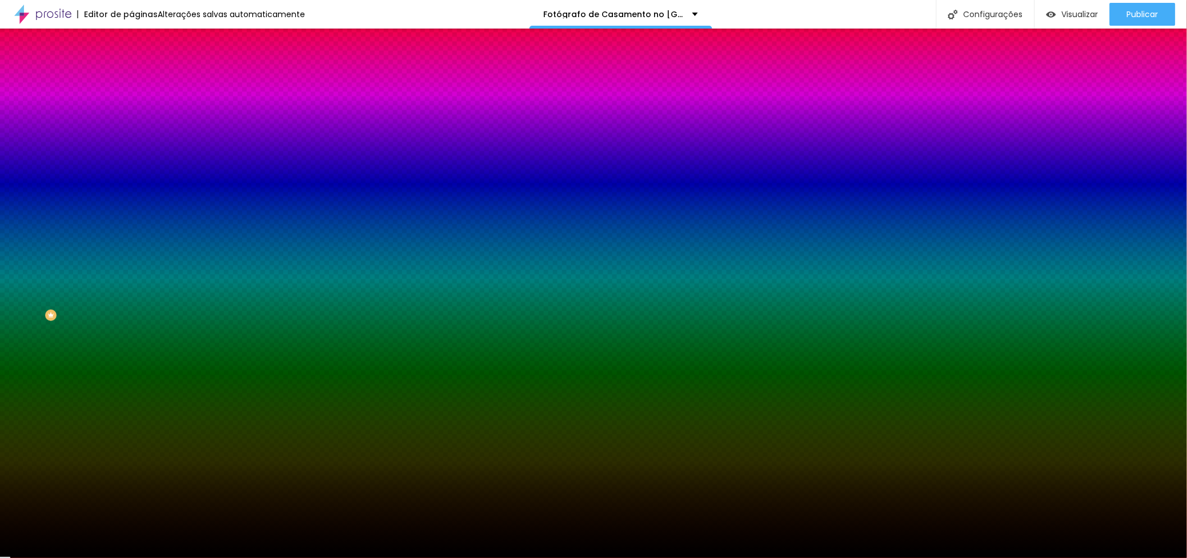
click at [131, 87] on li "Avançado" at bounding box center [196, 92] width 131 height 11
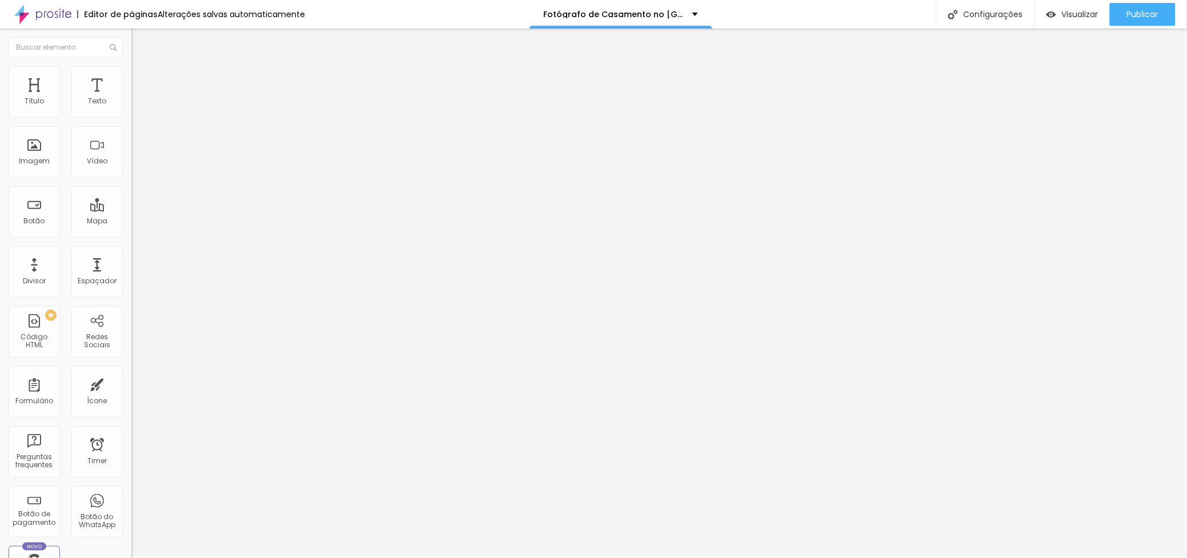
click at [131, 78] on img at bounding box center [136, 80] width 10 height 10
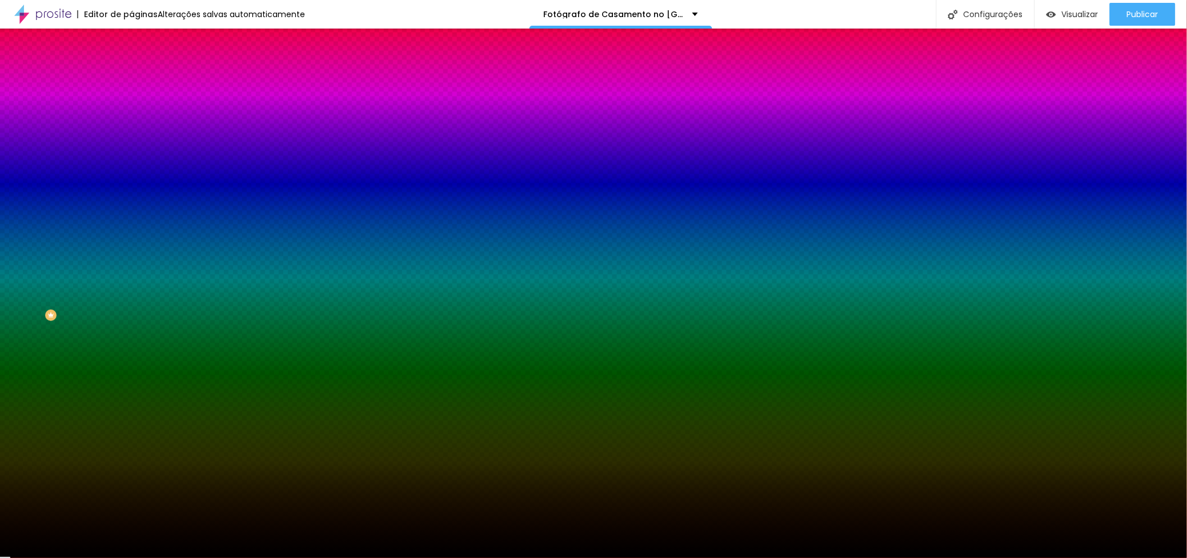
click at [136, 147] on img at bounding box center [139, 150] width 7 height 7
radio input "false"
radio input "true"
click at [136, 114] on img at bounding box center [139, 110] width 7 height 7
radio input "true"
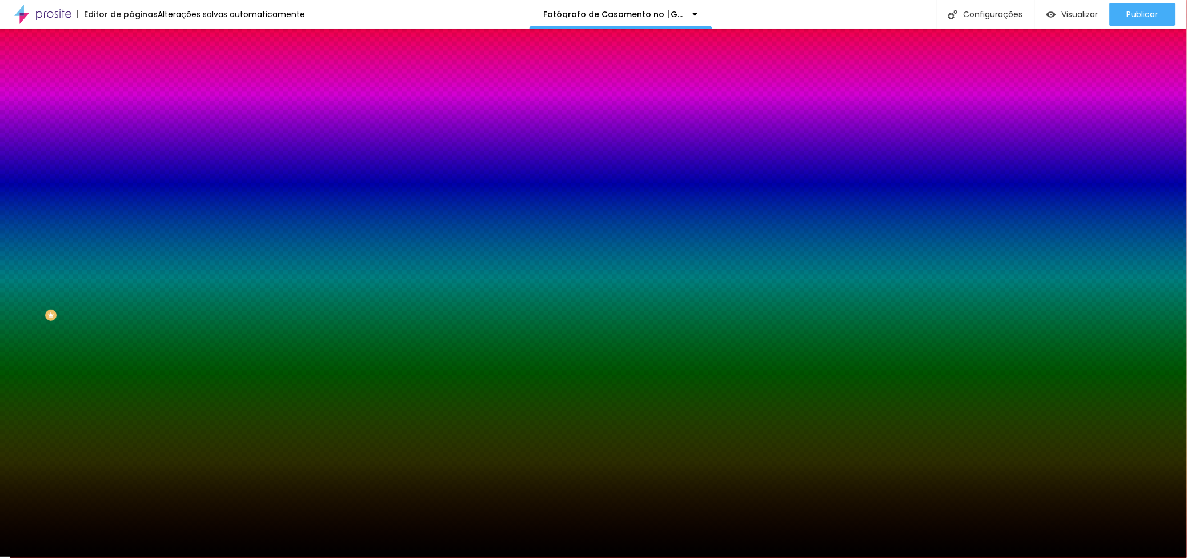
radio input "false"
click at [136, 147] on img at bounding box center [139, 150] width 7 height 7
radio input "false"
radio input "true"
click at [131, 117] on button at bounding box center [139, 111] width 16 height 12
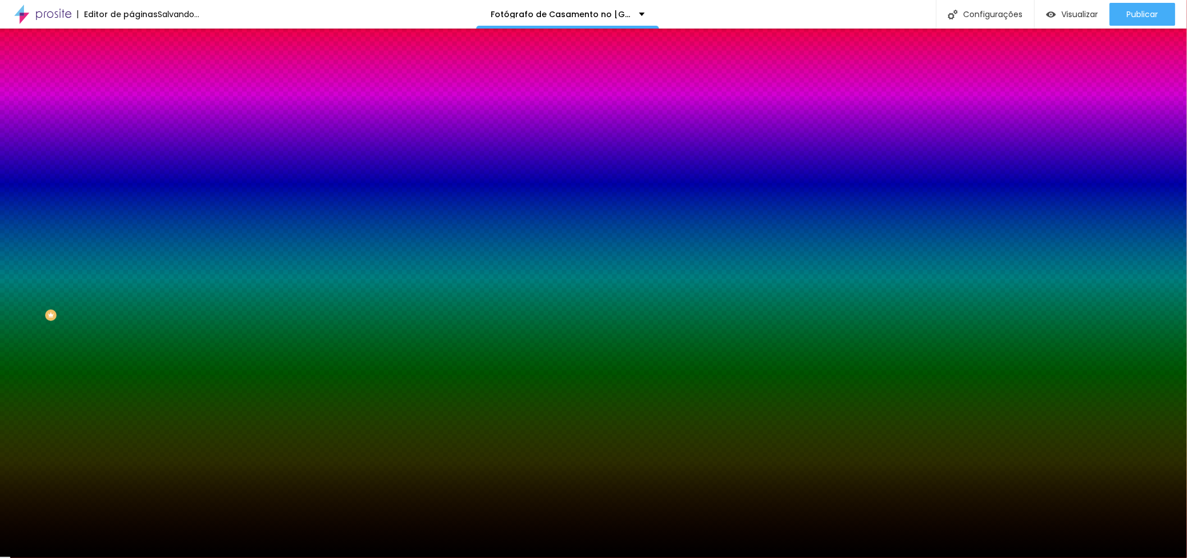
radio input "true"
radio input "false"
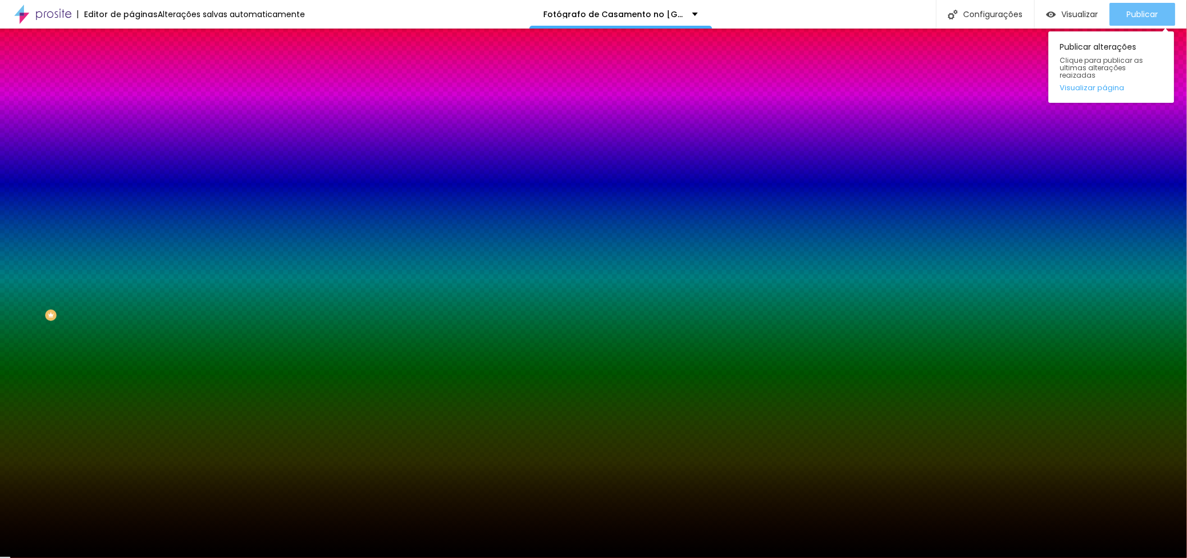
click at [1145, 11] on span "Publicar" at bounding box center [1142, 14] width 31 height 9
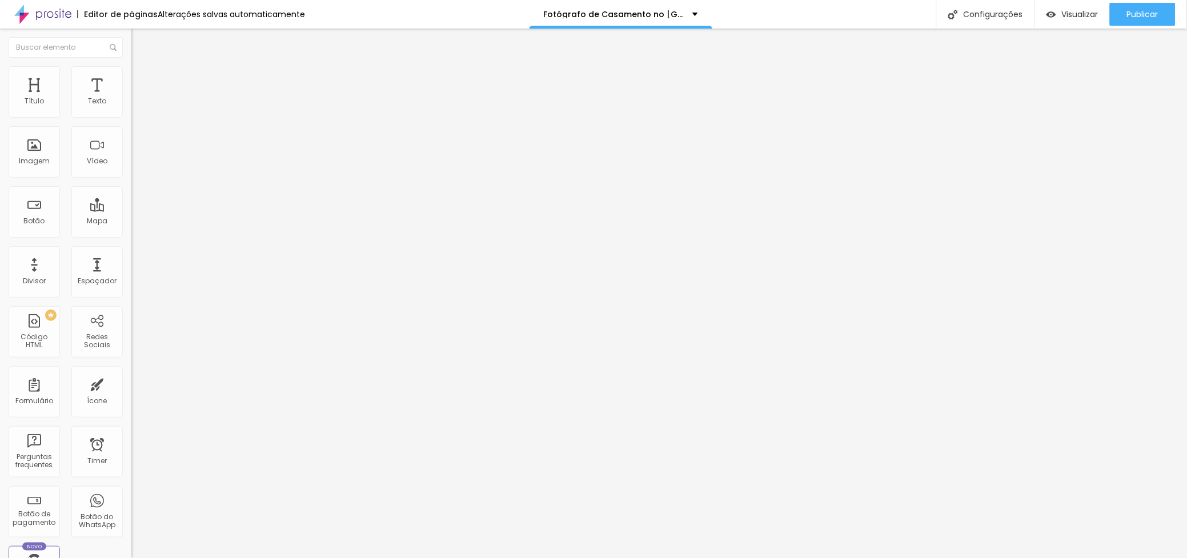
click at [131, 75] on li "Estilo" at bounding box center [196, 71] width 131 height 11
click at [131, 78] on img at bounding box center [136, 83] width 10 height 10
click at [131, 66] on img at bounding box center [136, 71] width 10 height 10
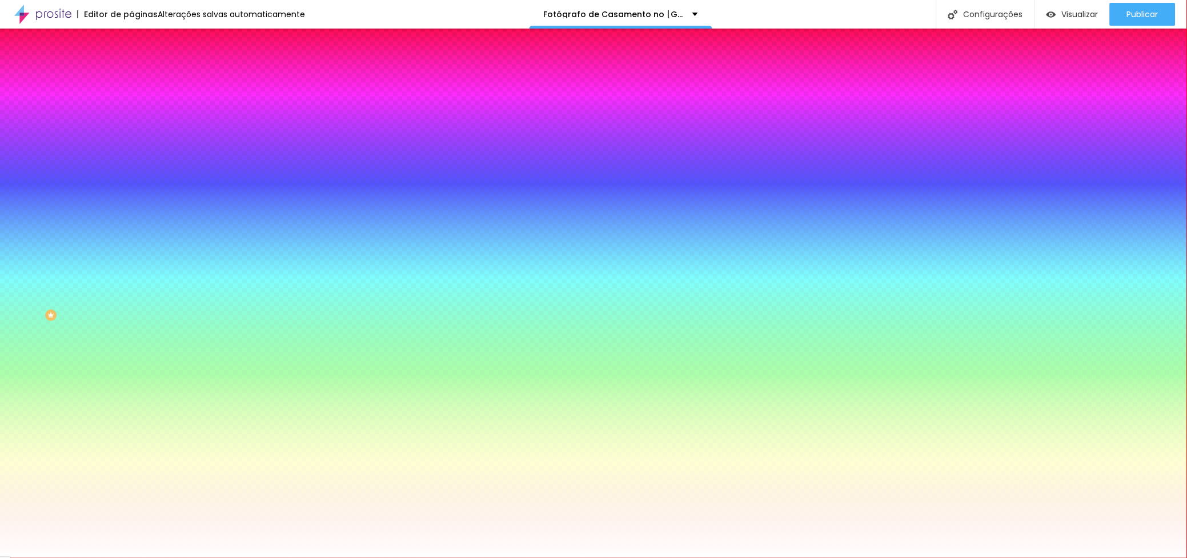
click at [131, 78] on img at bounding box center [136, 83] width 10 height 10
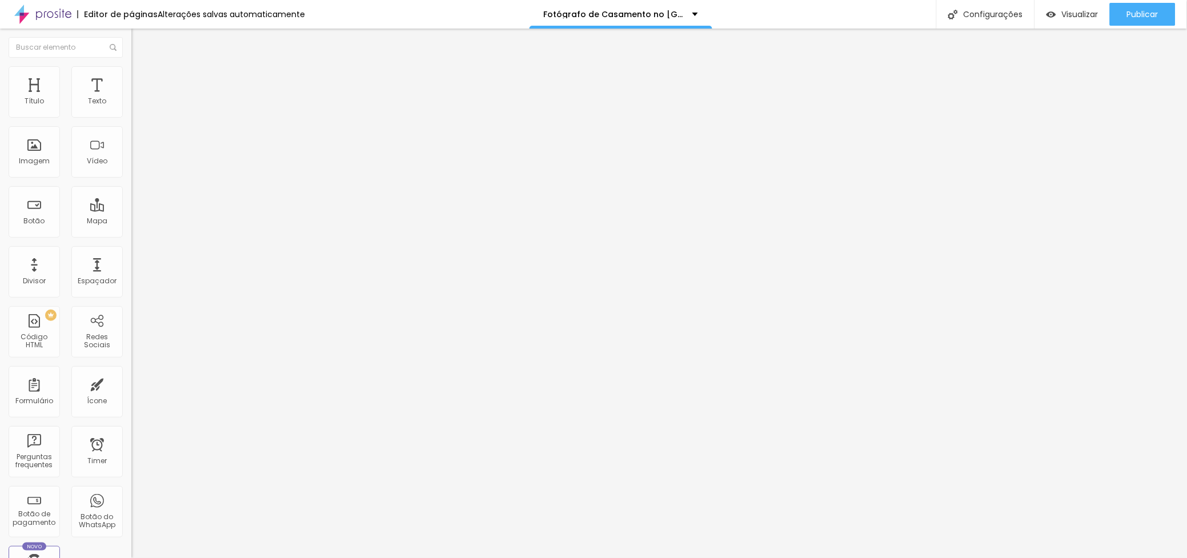
type input "0"
drag, startPoint x: 43, startPoint y: 113, endPoint x: -2, endPoint y: 110, distance: 45.7
type input "0"
click at [131, 222] on input "range" at bounding box center [168, 226] width 74 height 9
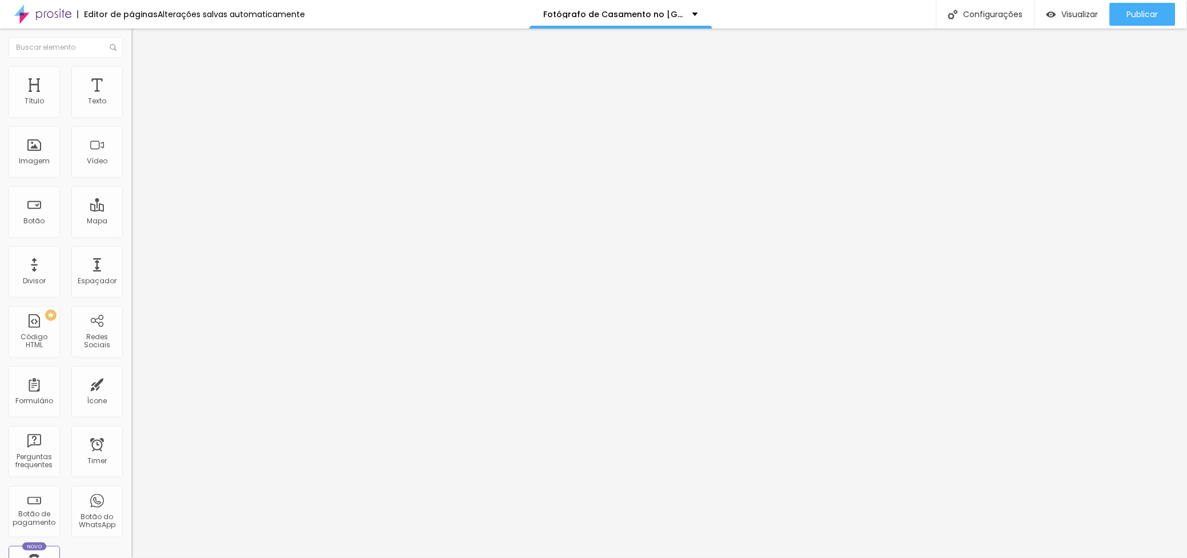
click at [142, 81] on span "Avançado" at bounding box center [161, 86] width 38 height 10
type input "15"
type input "0"
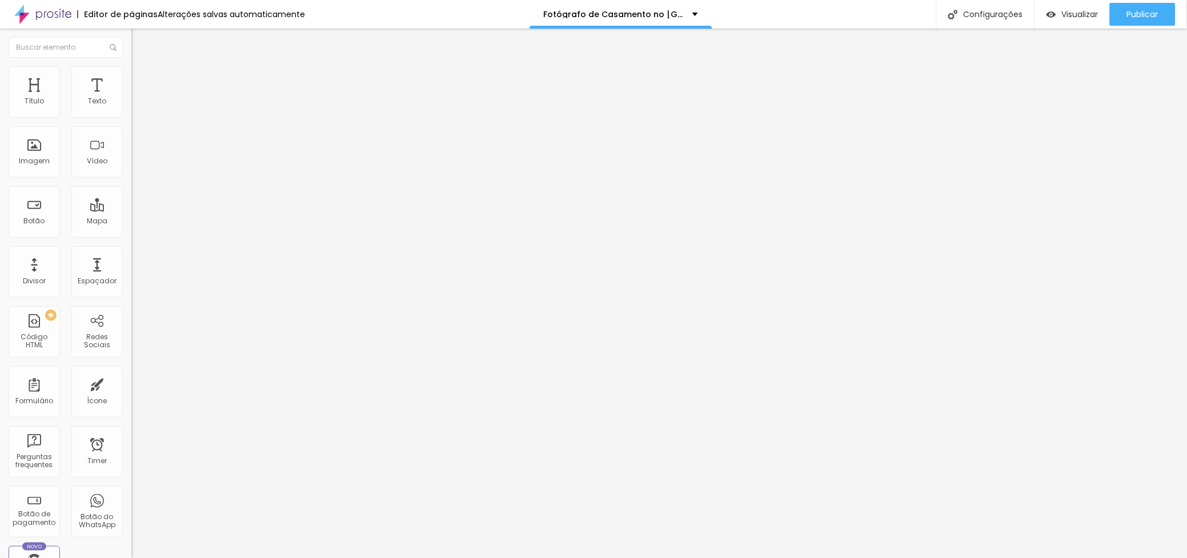
drag, startPoint x: 43, startPoint y: 111, endPoint x: -2, endPoint y: 106, distance: 45.4
type input "0"
click at [131, 222] on input "range" at bounding box center [168, 226] width 74 height 9
click at [131, 78] on img at bounding box center [136, 83] width 10 height 10
type input "0"
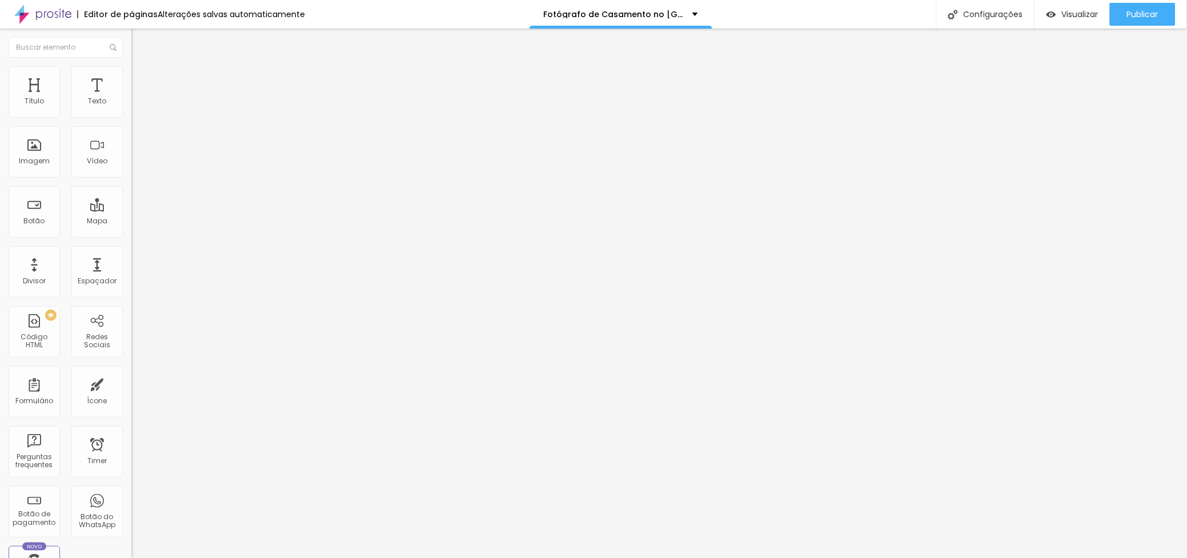
type input "0"
drag, startPoint x: 41, startPoint y: 111, endPoint x: -2, endPoint y: 99, distance: 45.0
type input "0"
click at [131, 222] on input "range" at bounding box center [168, 226] width 74 height 9
drag, startPoint x: 1130, startPoint y: 10, endPoint x: 1100, endPoint y: 34, distance: 38.2
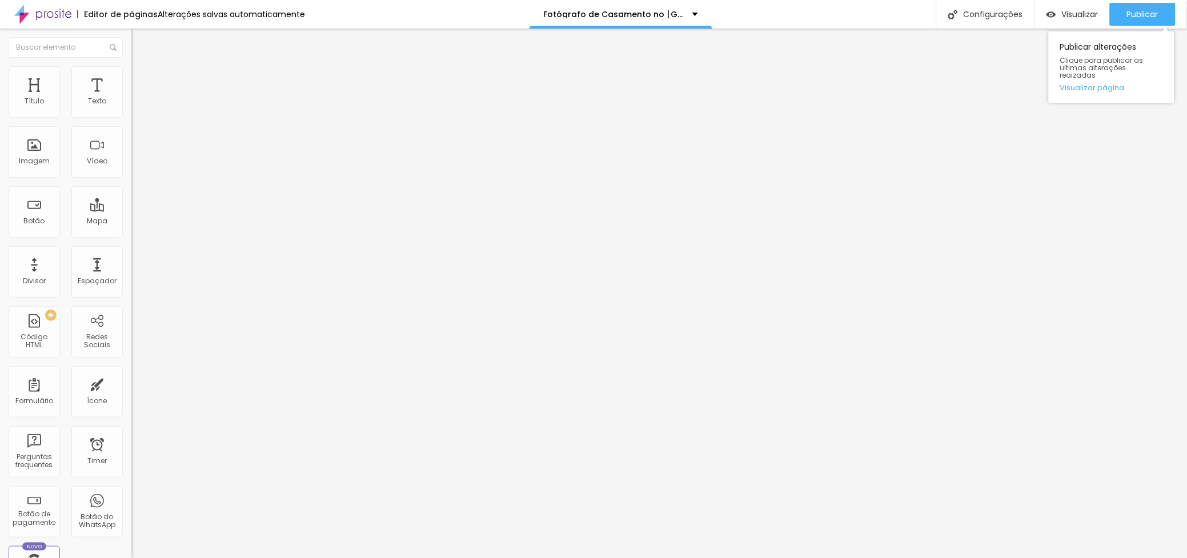
click at [1128, 10] on span "Publicar" at bounding box center [1142, 14] width 31 height 9
click at [1114, 13] on button "Publicar" at bounding box center [1143, 14] width 66 height 23
click at [141, 102] on icon "button" at bounding box center [142, 100] width 2 height 2
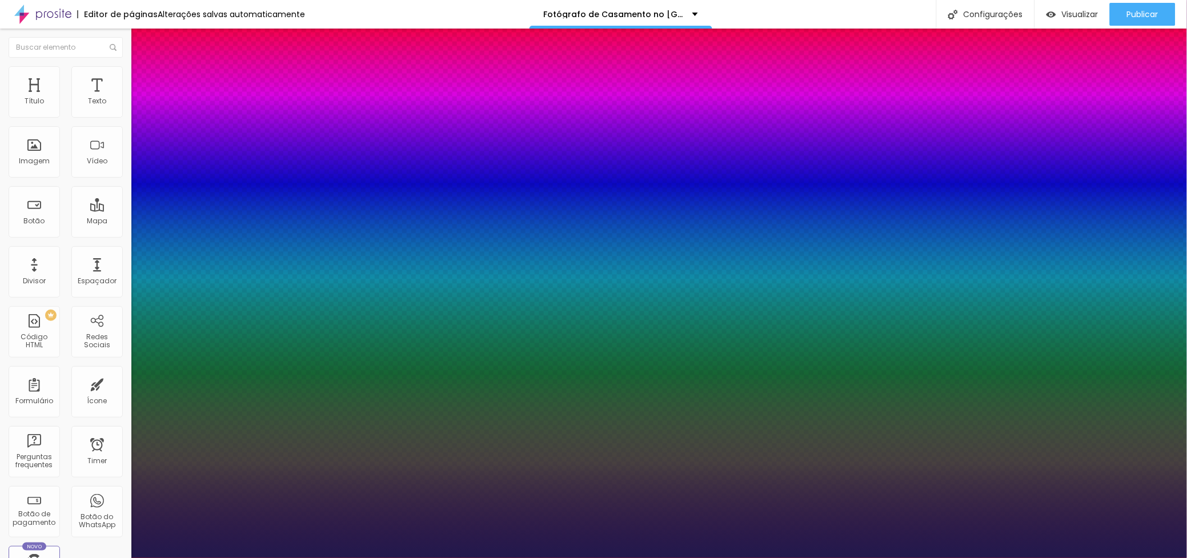
type input "1"
click at [467, 557] on div at bounding box center [593, 567] width 1187 height 0
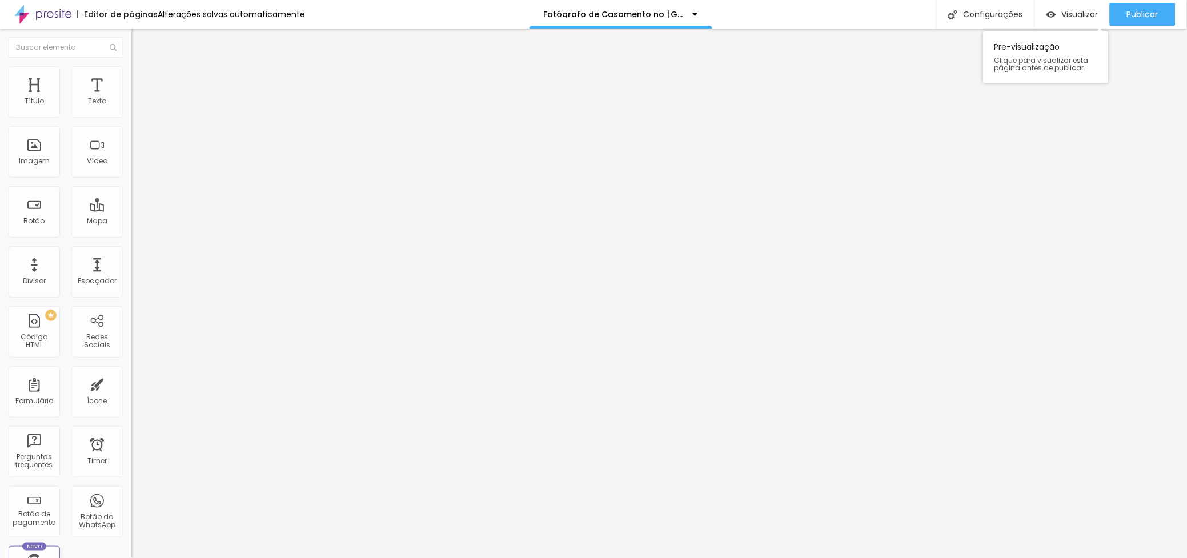
drag, startPoint x: 1143, startPoint y: 15, endPoint x: 1069, endPoint y: 41, distance: 78.9
click at [1143, 16] on span "Publicar" at bounding box center [1142, 14] width 31 height 9
click at [1149, 7] on div "Publicar" at bounding box center [1142, 14] width 31 height 23
click at [1140, 16] on span "Publicar" at bounding box center [1142, 14] width 31 height 9
click at [1001, 14] on div "Configurações" at bounding box center [985, 14] width 98 height 29
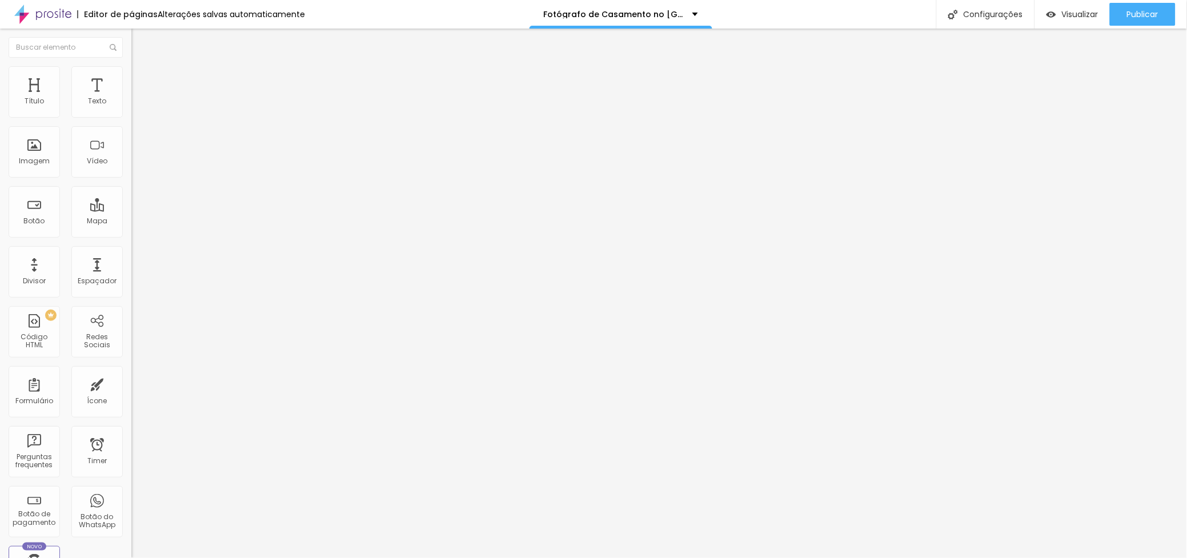
paste input "❤️"
type input "Fotógrafo de Casamento no [GEOGRAPHIC_DATA] ❤️ Especialista em Fotografia Docum…"
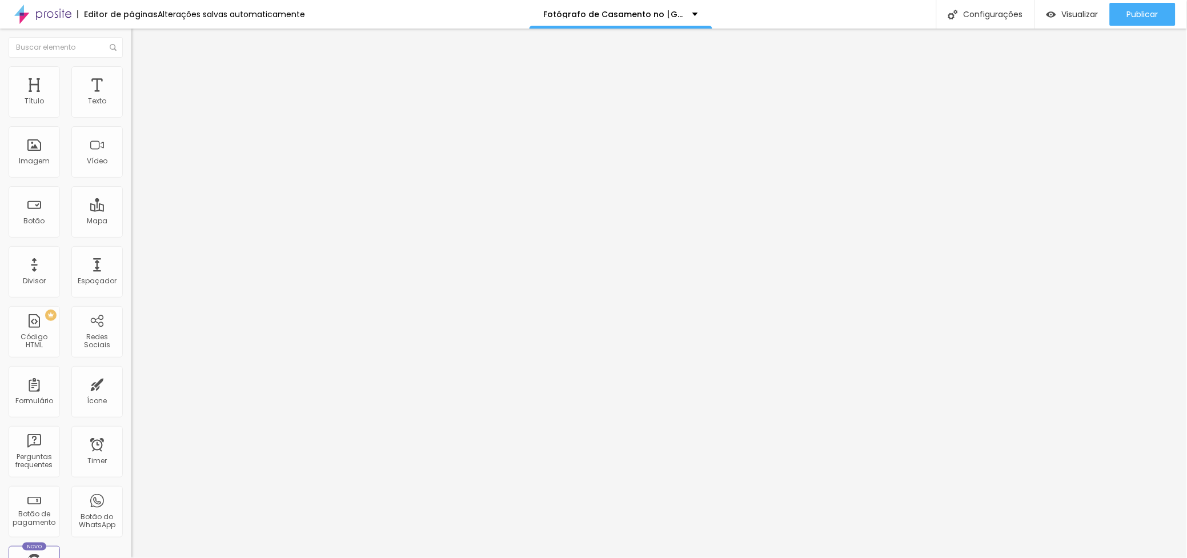
paste input "❤️"
type input "Fotógrafo de Casamento no [GEOGRAPHIC_DATA] ❤️ Especialista em Fotografia Docum…"
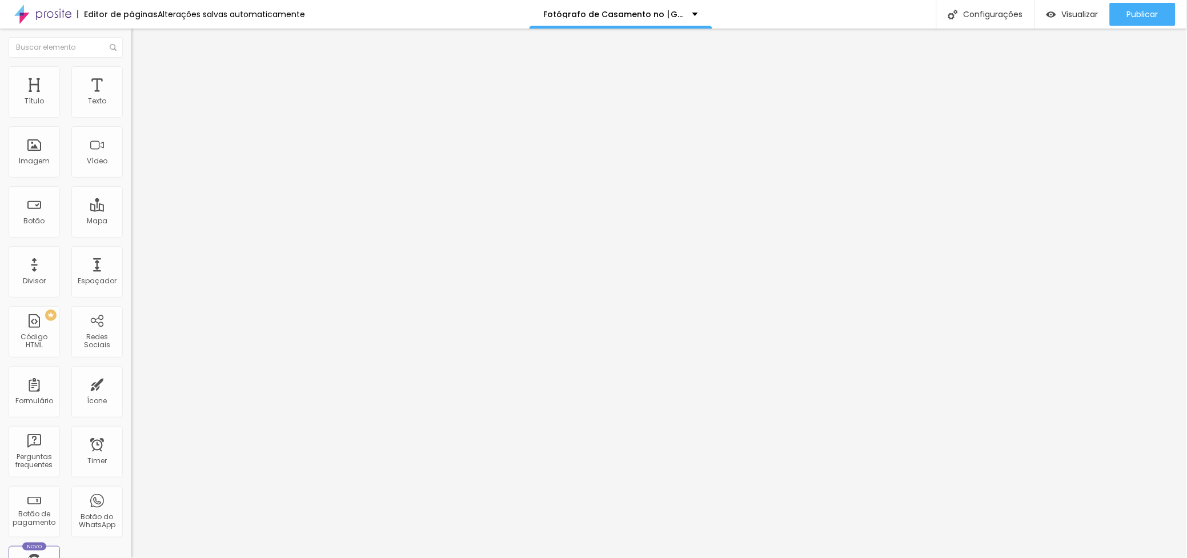
drag, startPoint x: 1153, startPoint y: 10, endPoint x: 1043, endPoint y: 18, distance: 109.9
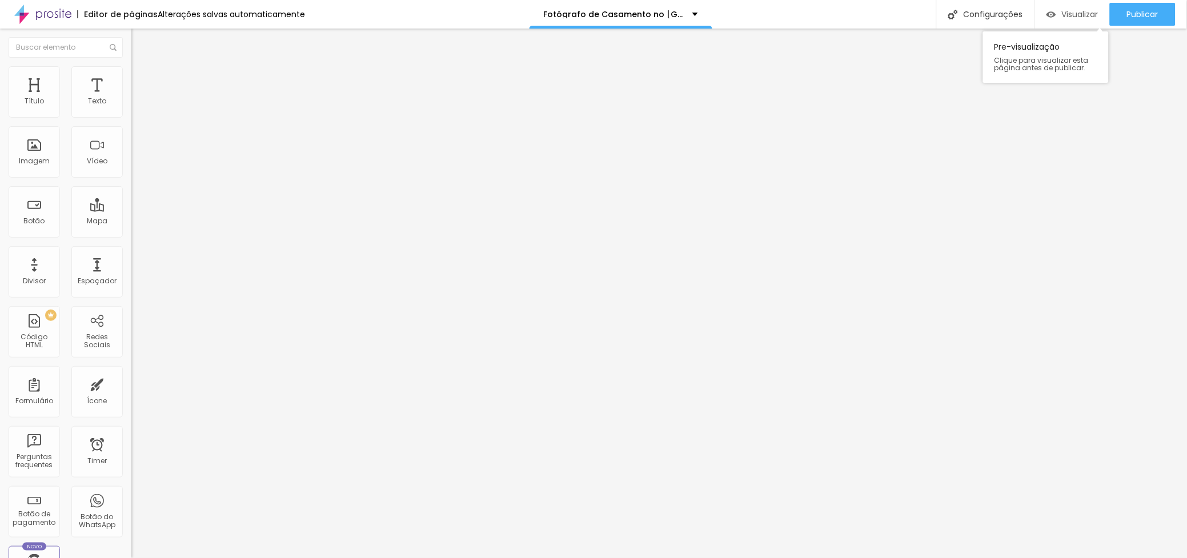
click at [1151, 10] on span "Publicar" at bounding box center [1142, 14] width 31 height 9
